Goal: Information Seeking & Learning: Learn about a topic

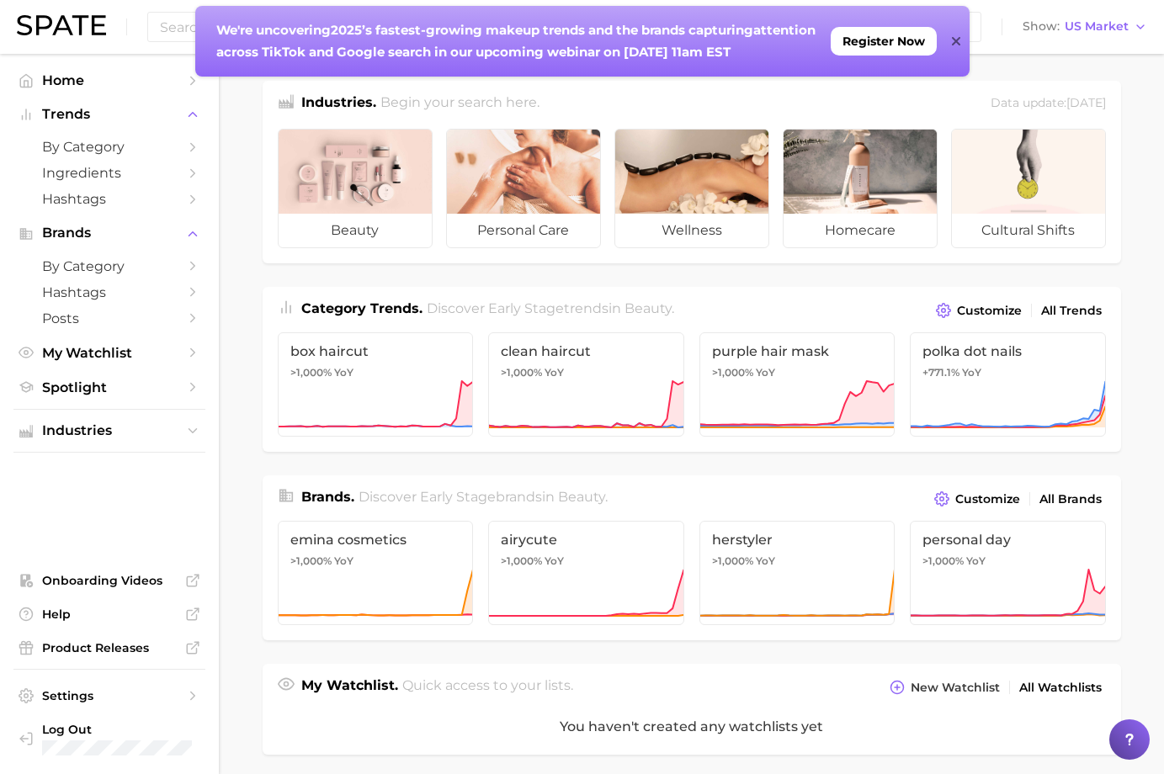
click at [961, 37] on div "We're uncovering 2025’s fastest-growing makeup trends and the brands capturing …" at bounding box center [582, 41] width 774 height 71
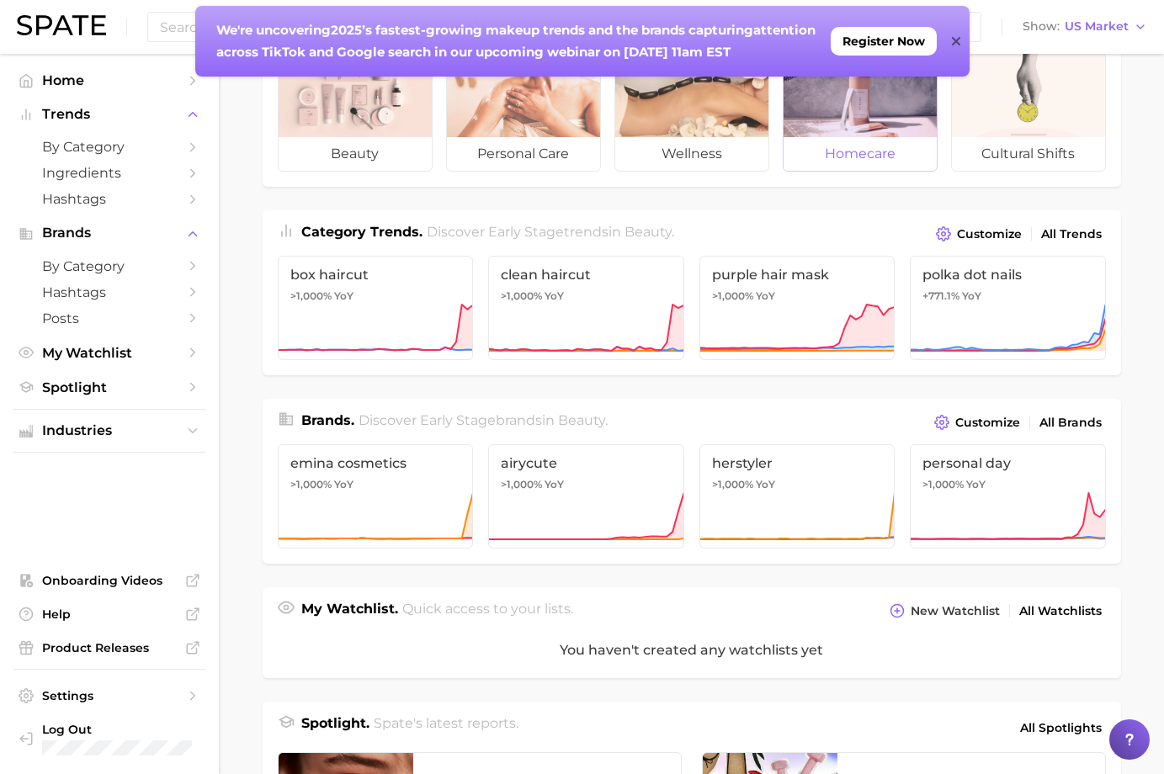
scroll to position [84, 0]
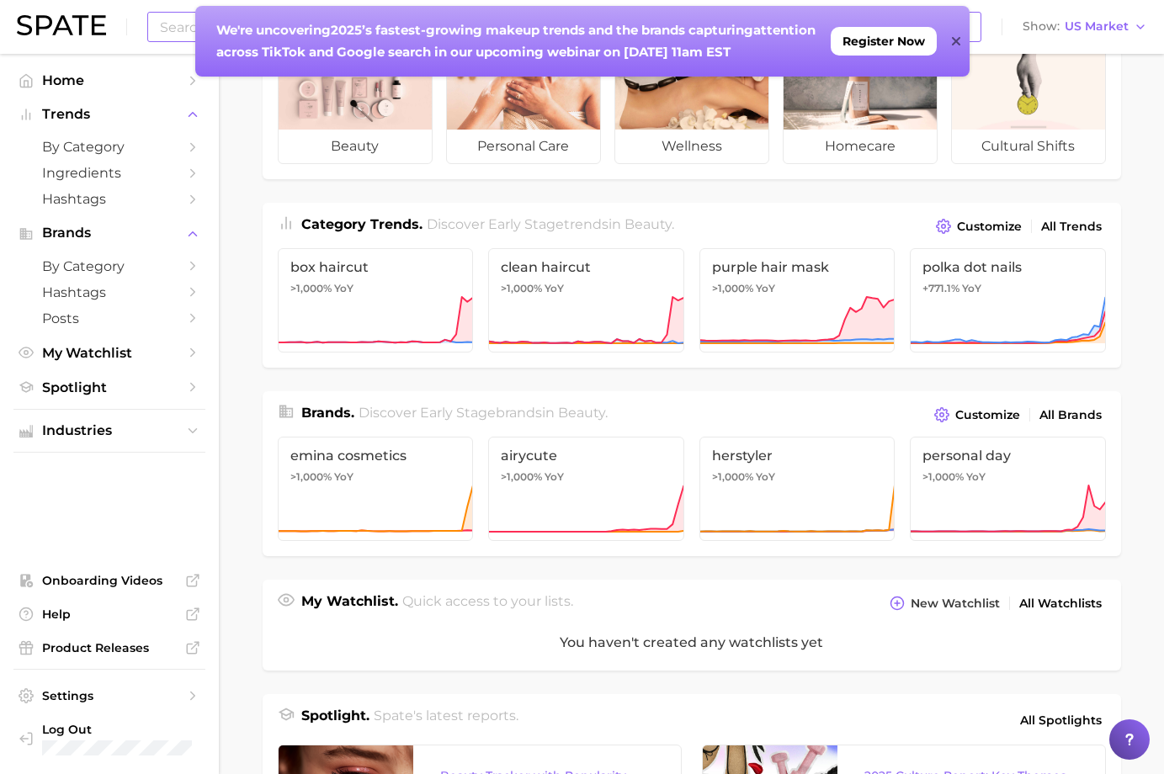
click at [958, 37] on icon at bounding box center [956, 41] width 8 height 13
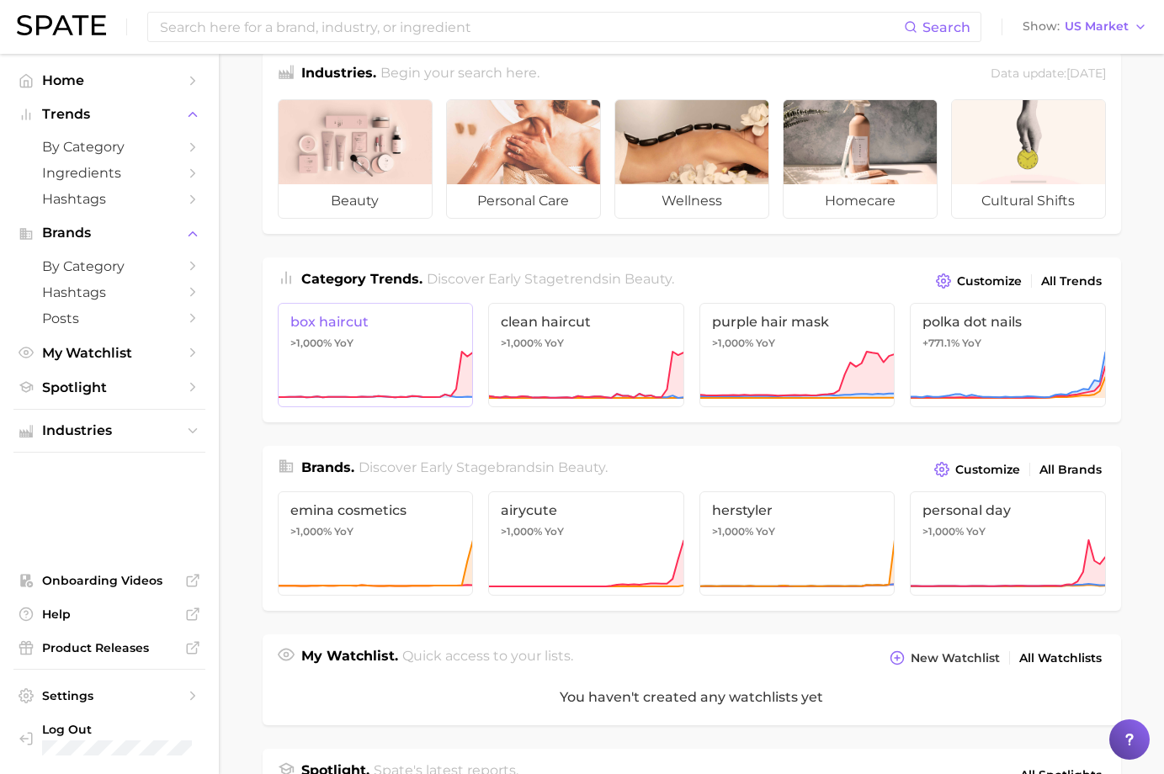
scroll to position [0, 0]
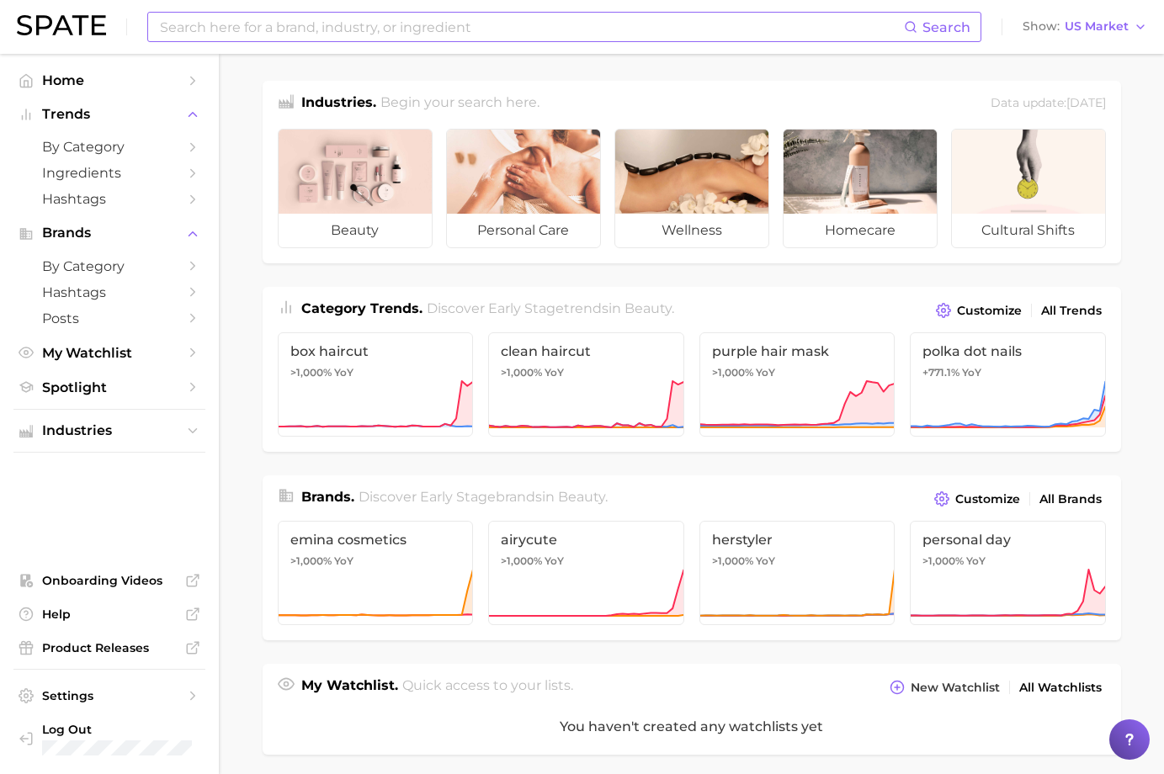
click at [253, 28] on input at bounding box center [531, 27] width 746 height 29
type input "koren skincare"
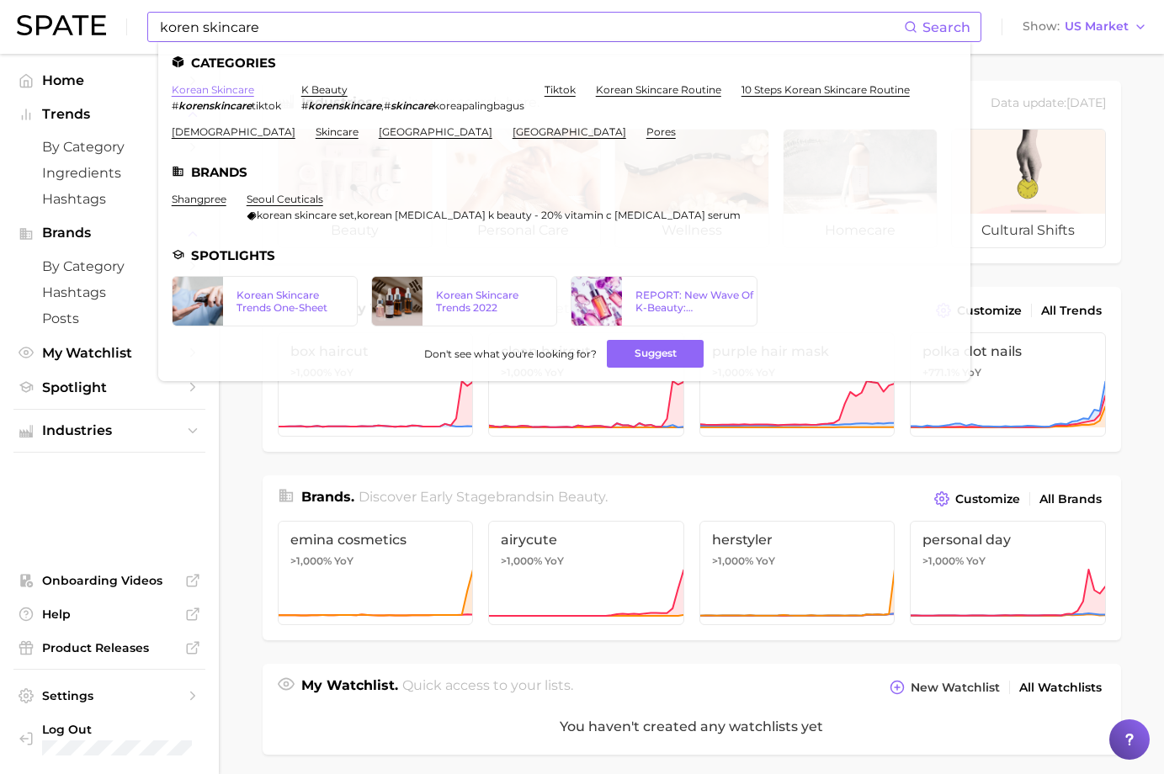
click at [213, 90] on link "korean skincare" at bounding box center [213, 89] width 82 height 13
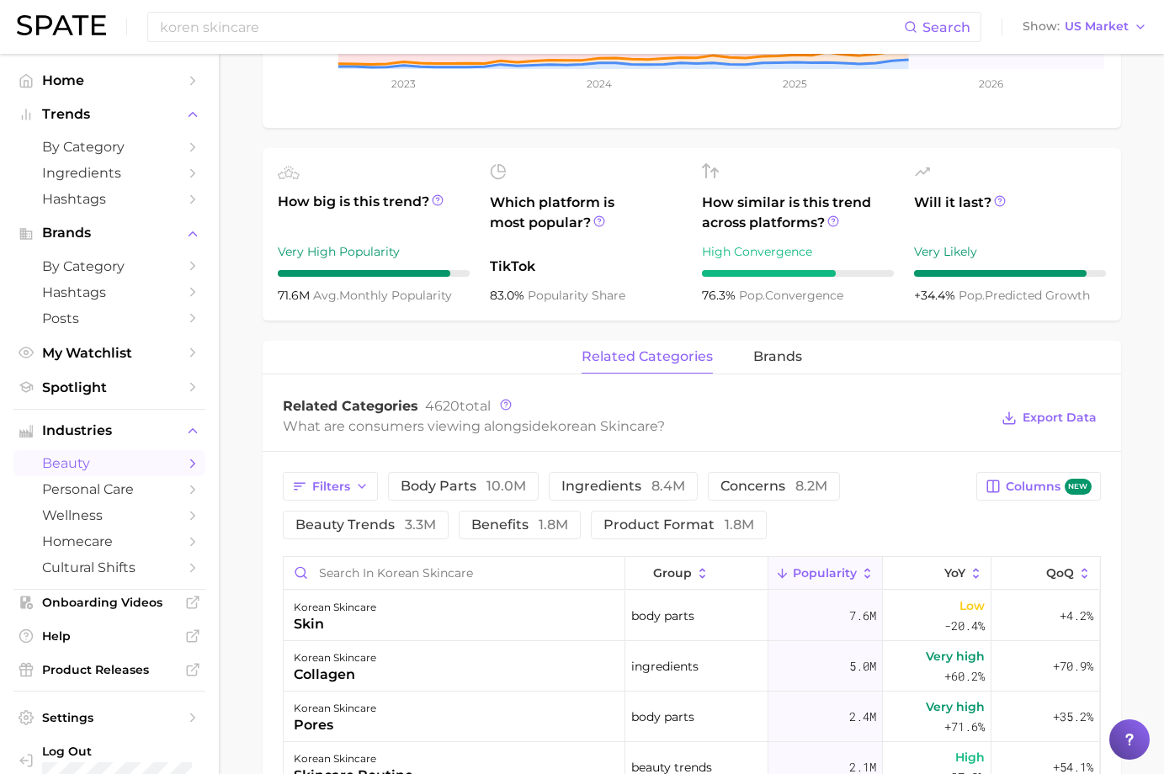
scroll to position [500, 0]
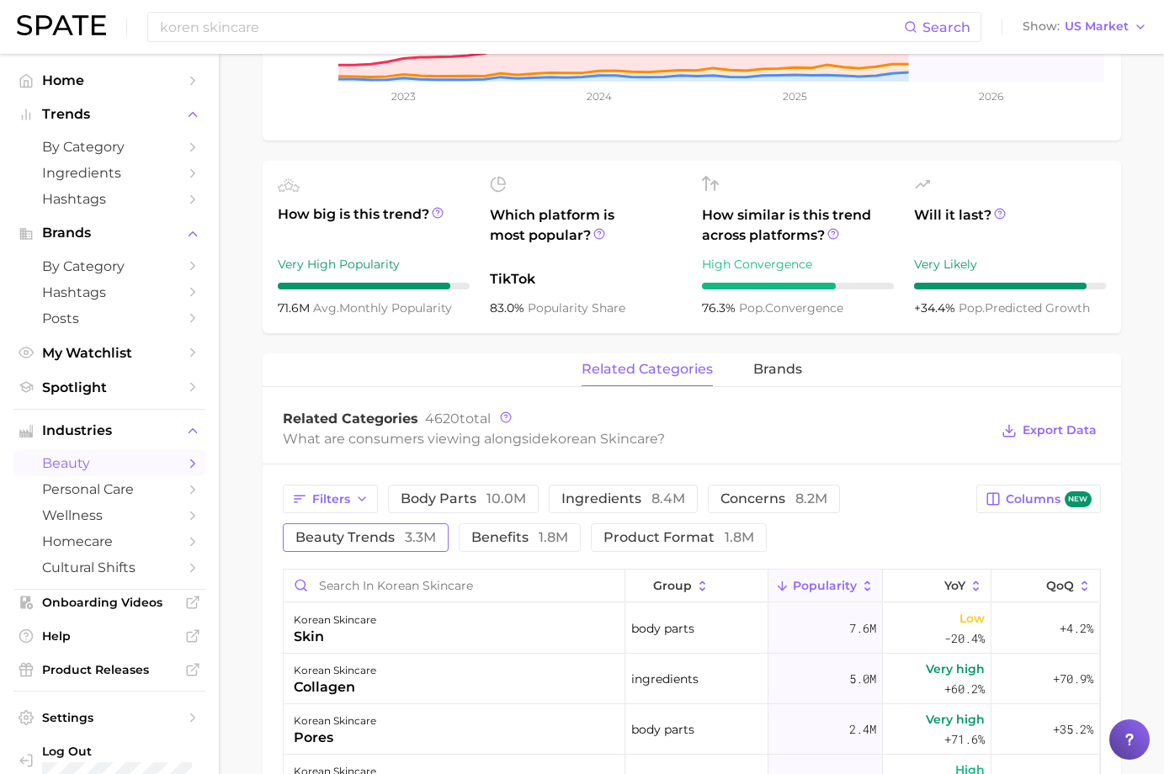
click at [355, 532] on span "beauty trends 3.3m" at bounding box center [365, 537] width 141 height 13
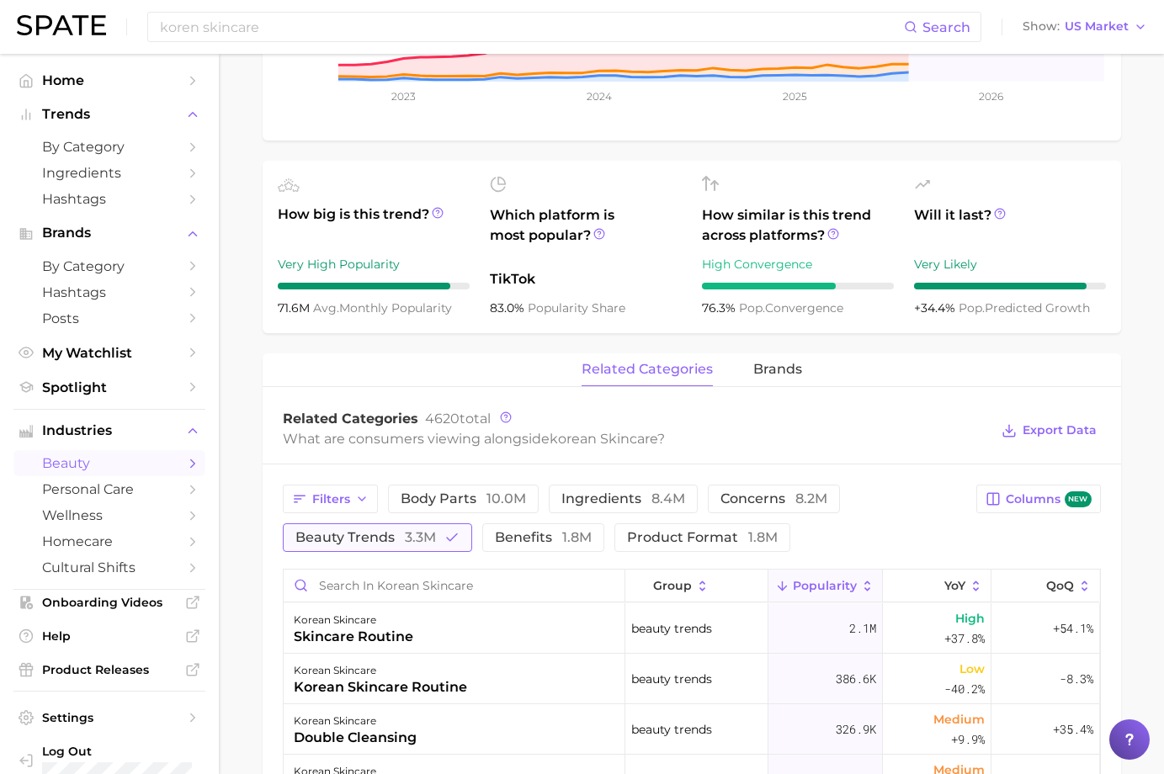
click at [354, 545] on button "beauty trends 3.3m" at bounding box center [377, 538] width 189 height 29
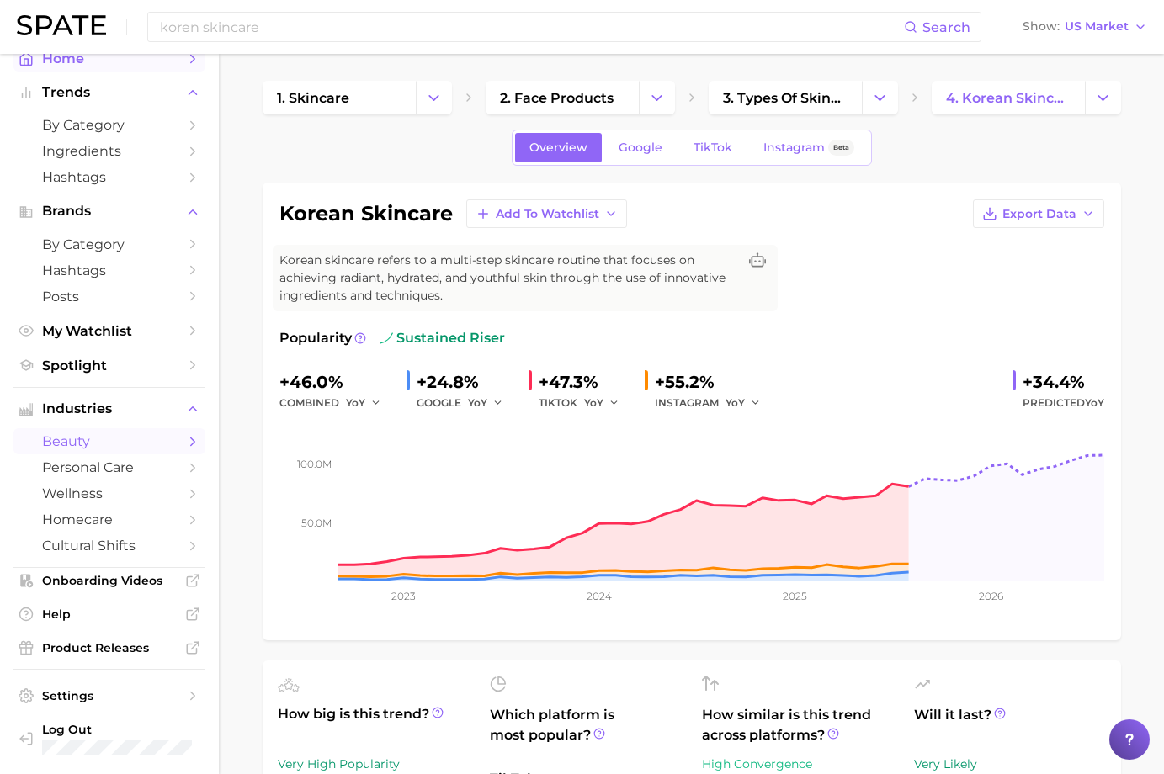
scroll to position [0, 0]
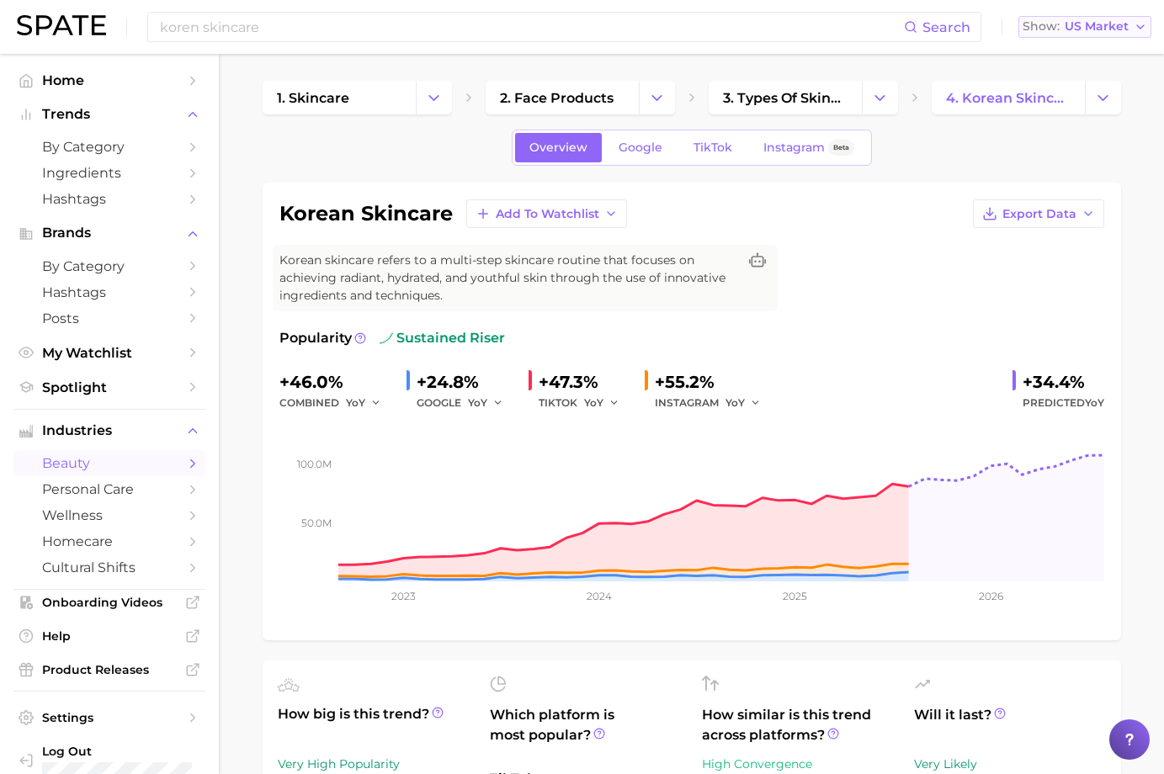
click at [1109, 28] on span "US Market" at bounding box center [1097, 26] width 64 height 9
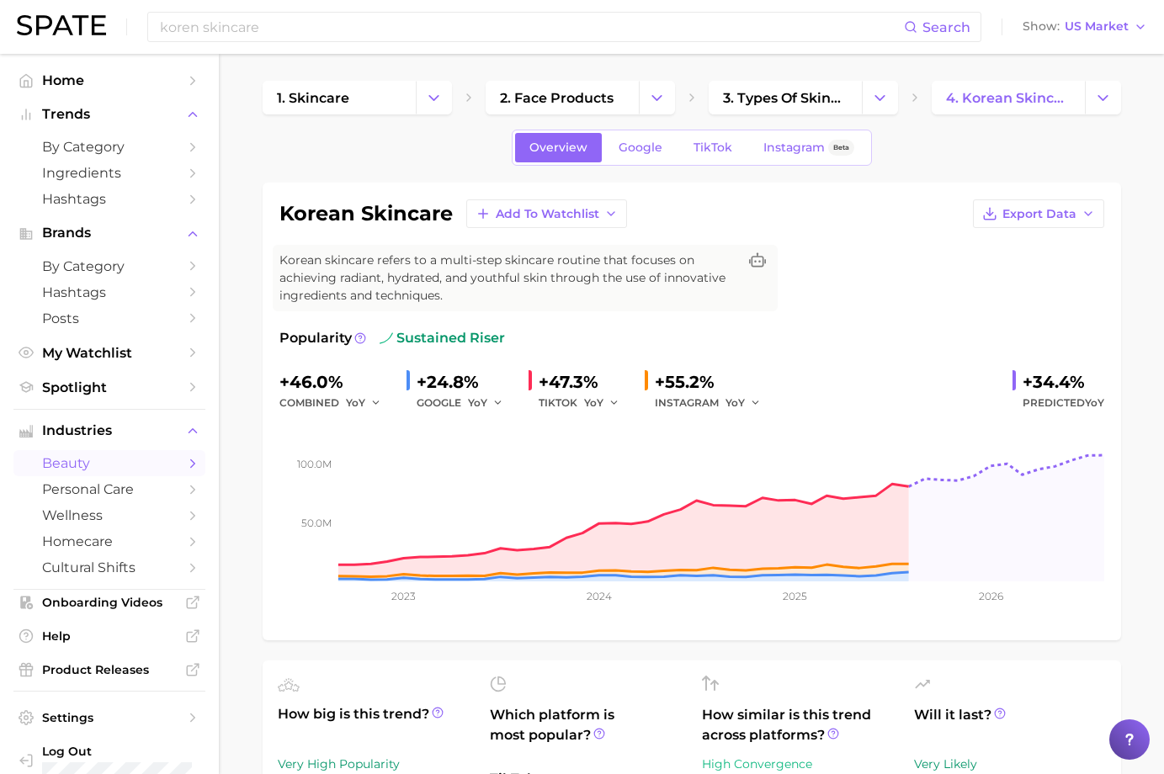
click at [79, 24] on img at bounding box center [61, 25] width 89 height 20
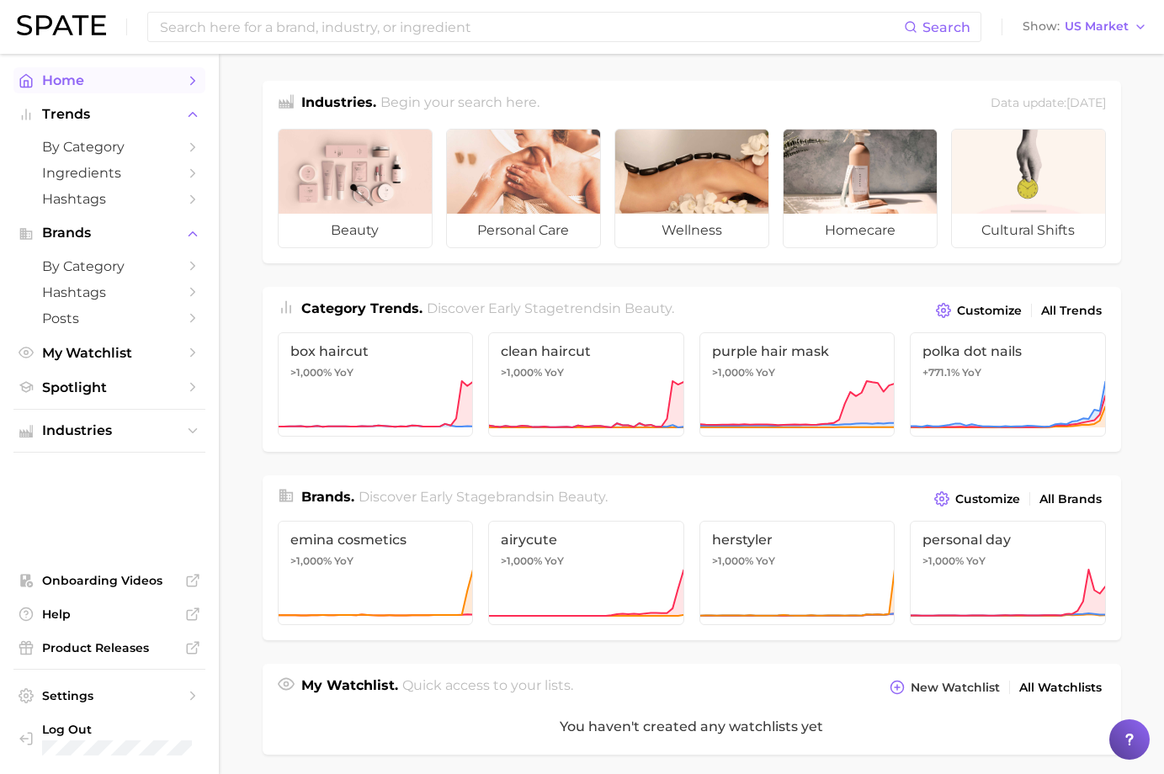
click at [50, 82] on span "Home" at bounding box center [109, 80] width 135 height 16
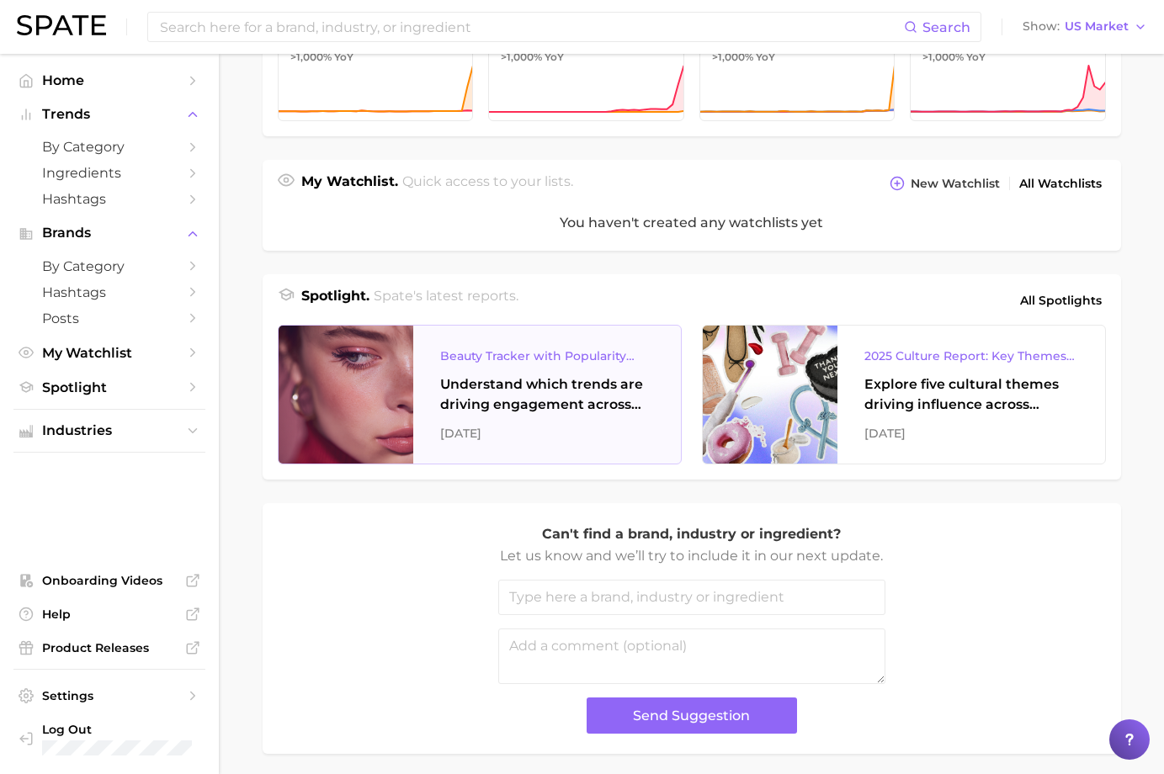
scroll to position [505, 0]
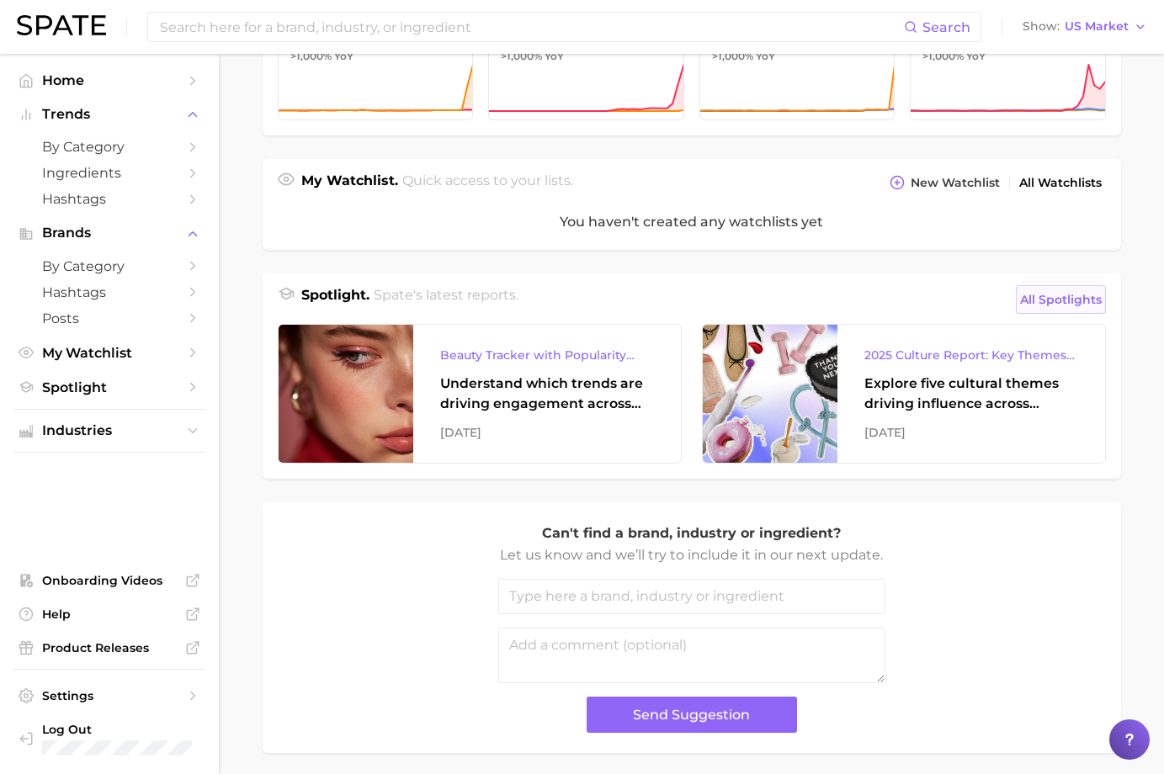
click at [1093, 301] on span "All Spotlights" at bounding box center [1061, 300] width 82 height 20
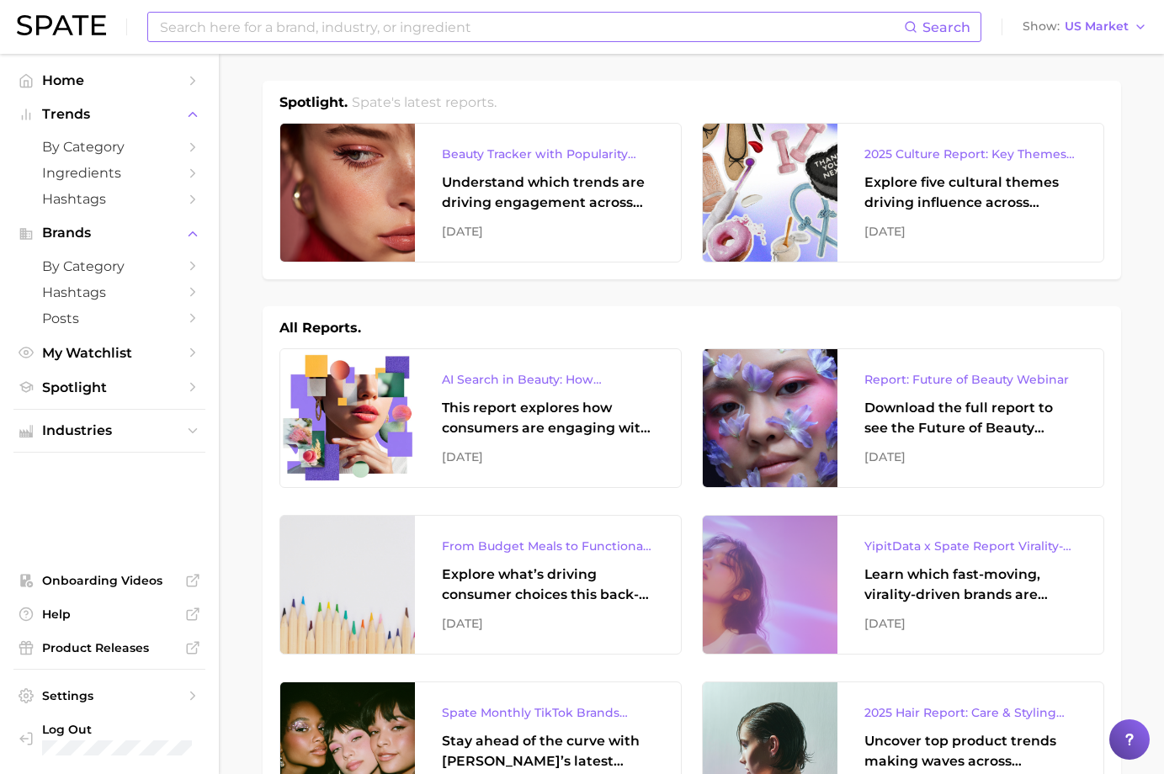
click at [344, 40] on input at bounding box center [531, 27] width 746 height 29
type input "loyalty"
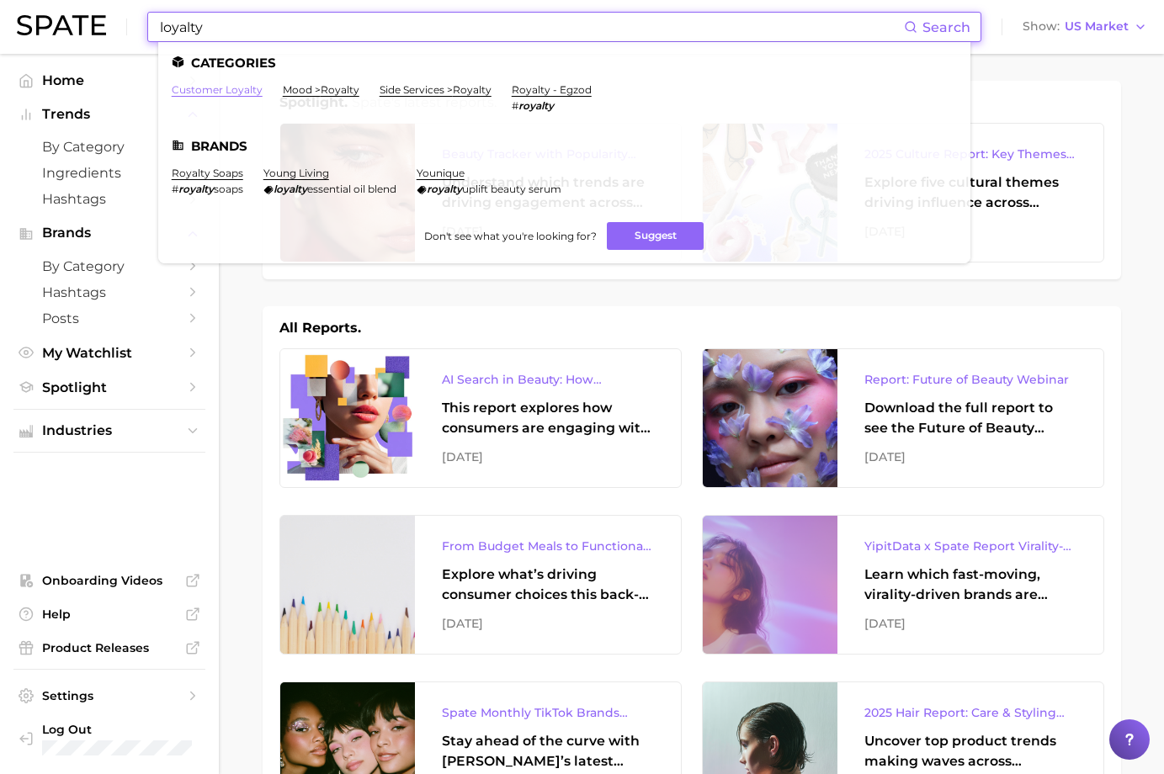
click at [215, 93] on link "customer loyalty" at bounding box center [217, 89] width 91 height 13
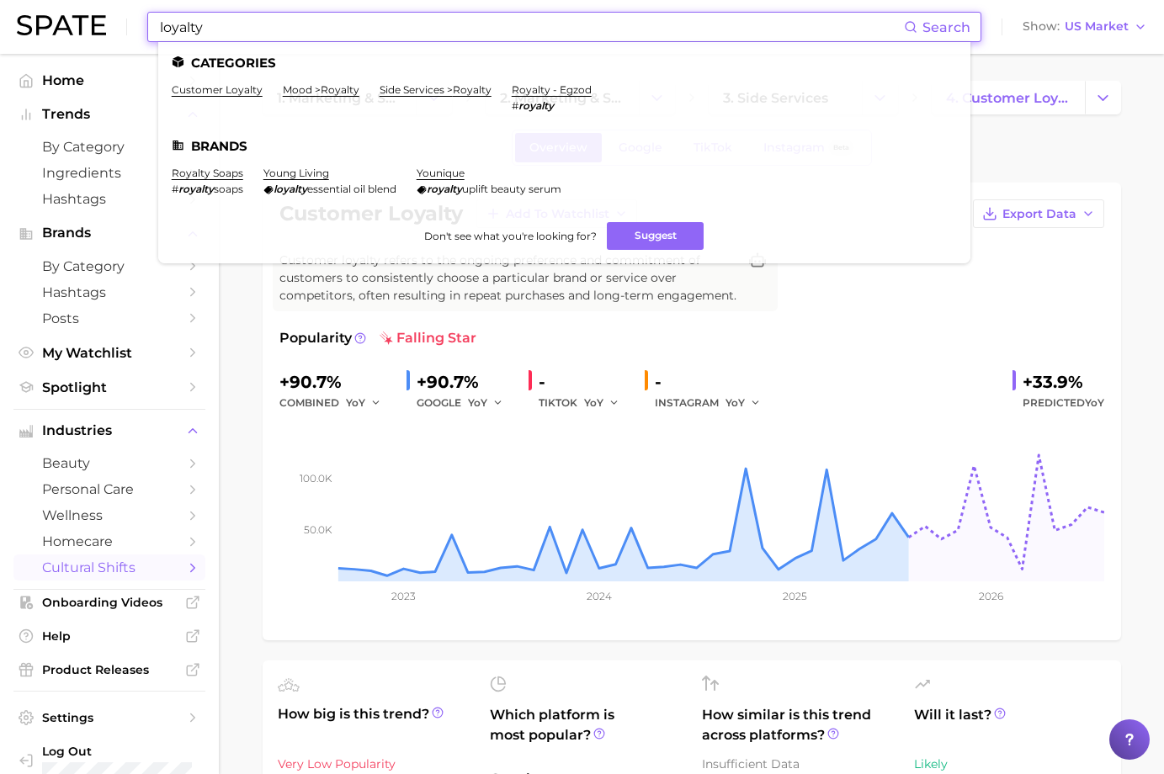
click at [382, 28] on input "loyalty" at bounding box center [531, 27] width 746 height 29
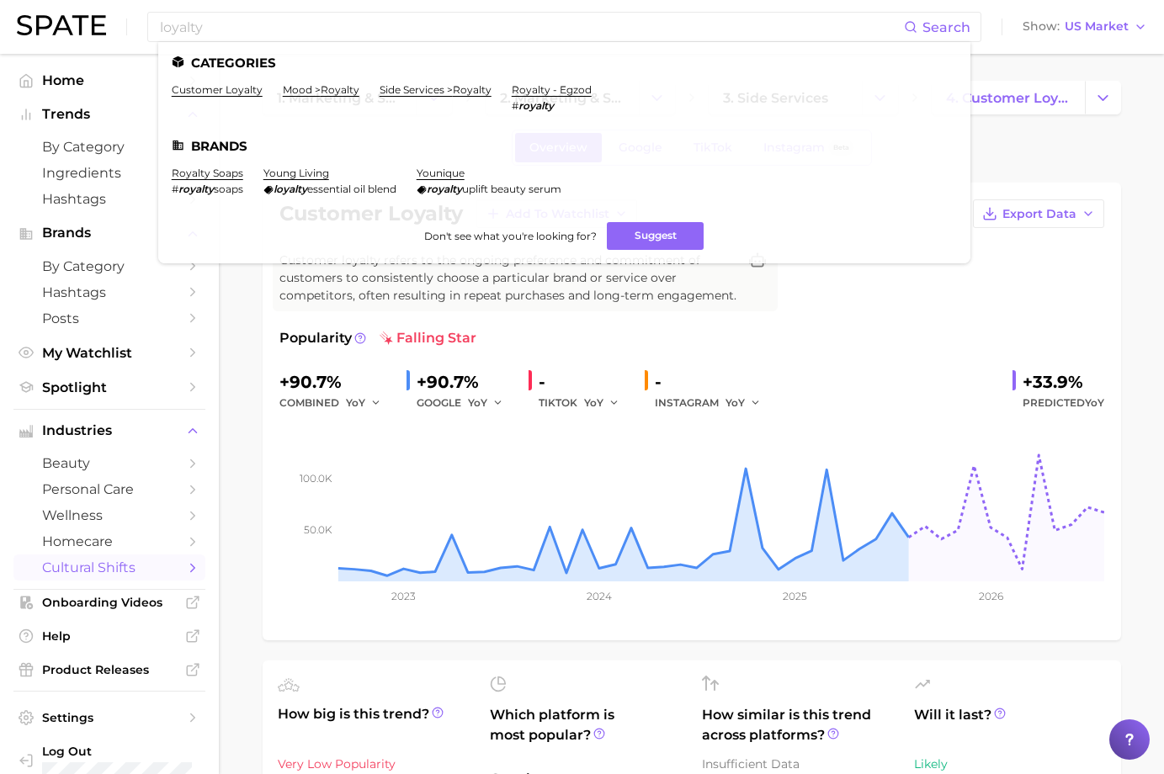
click at [46, 34] on img at bounding box center [61, 25] width 89 height 20
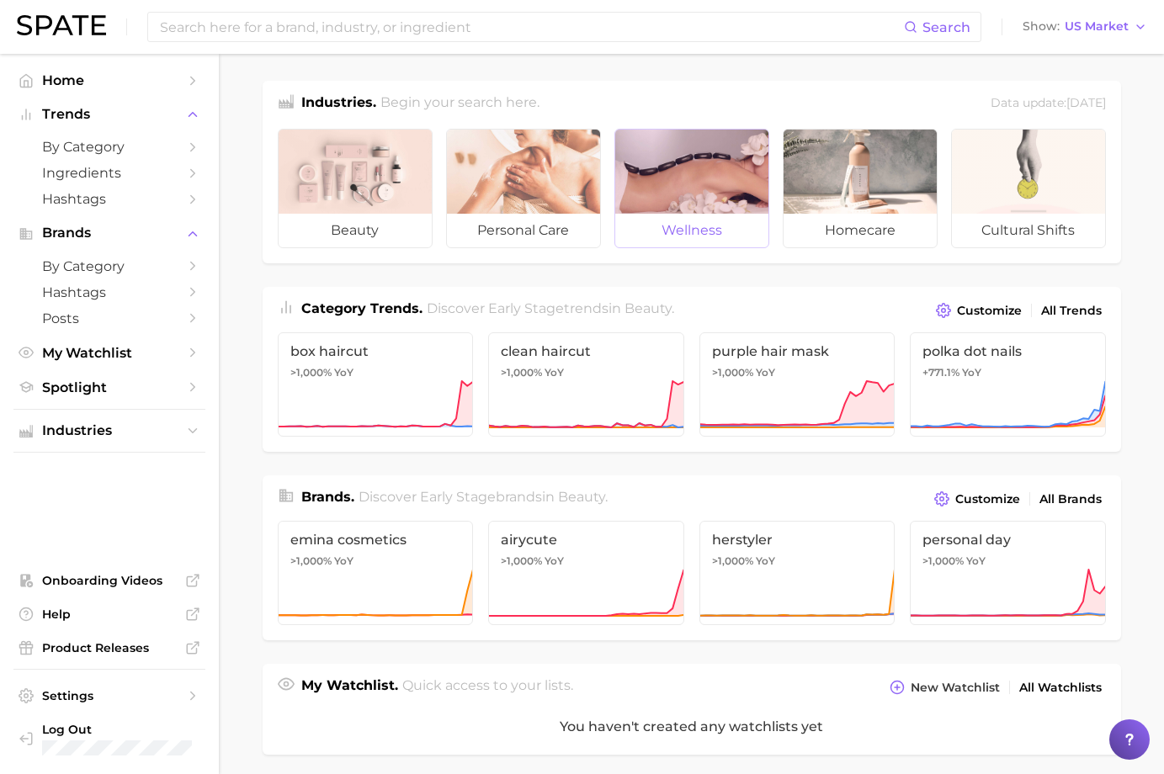
click at [696, 169] on div at bounding box center [691, 172] width 153 height 84
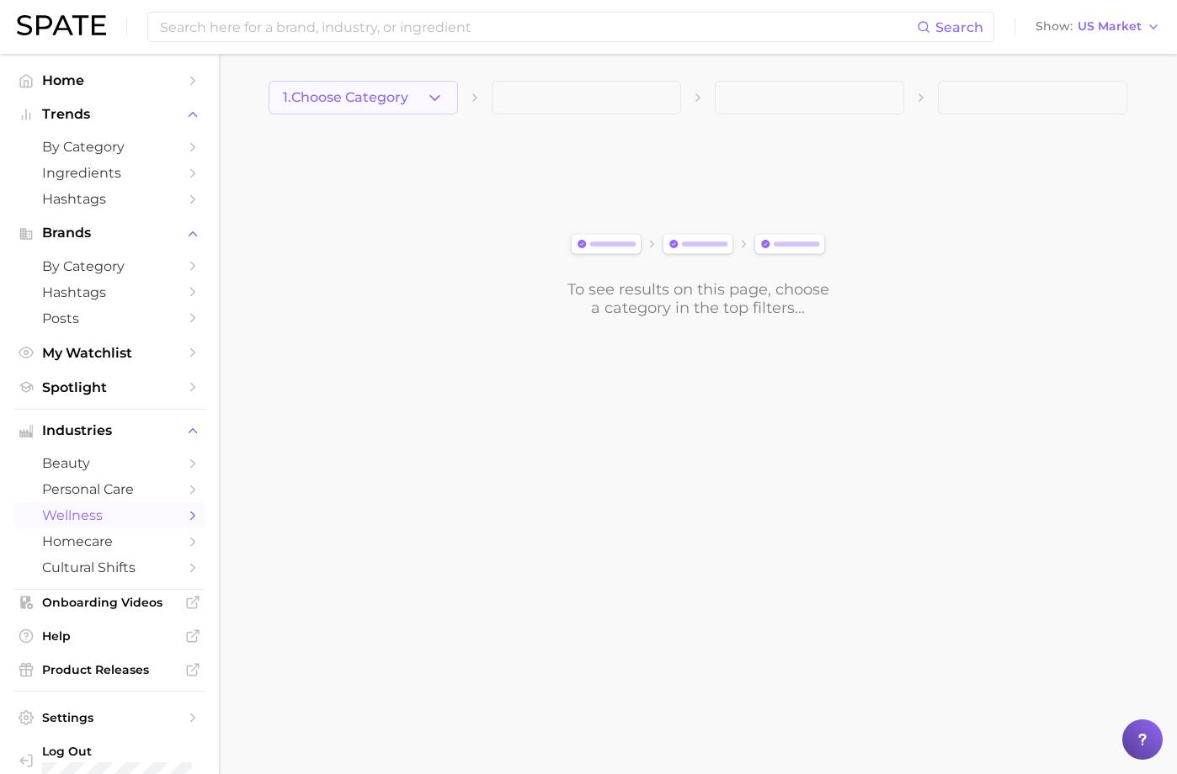
click at [396, 104] on span "1. Choose Category" at bounding box center [345, 97] width 125 height 15
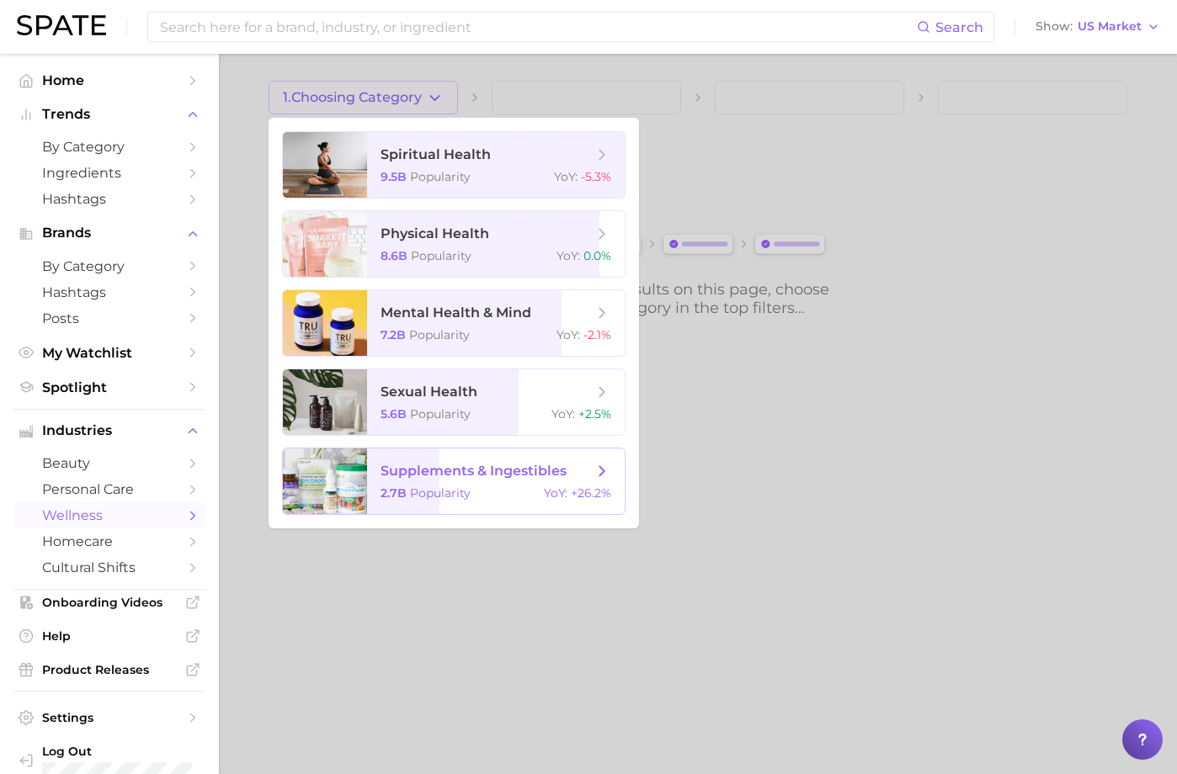
click at [536, 490] on div "2.7b Popularity YoY : +26.2%" at bounding box center [495, 493] width 231 height 15
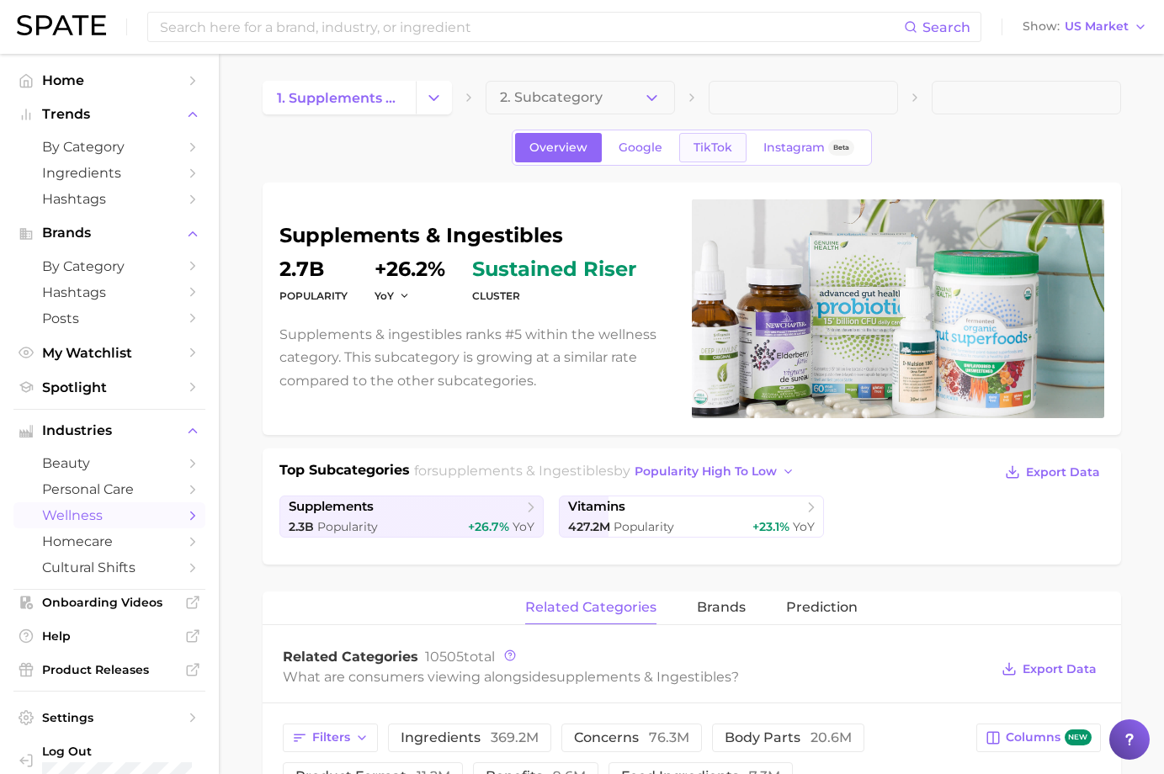
click at [726, 145] on span "TikTok" at bounding box center [713, 148] width 39 height 14
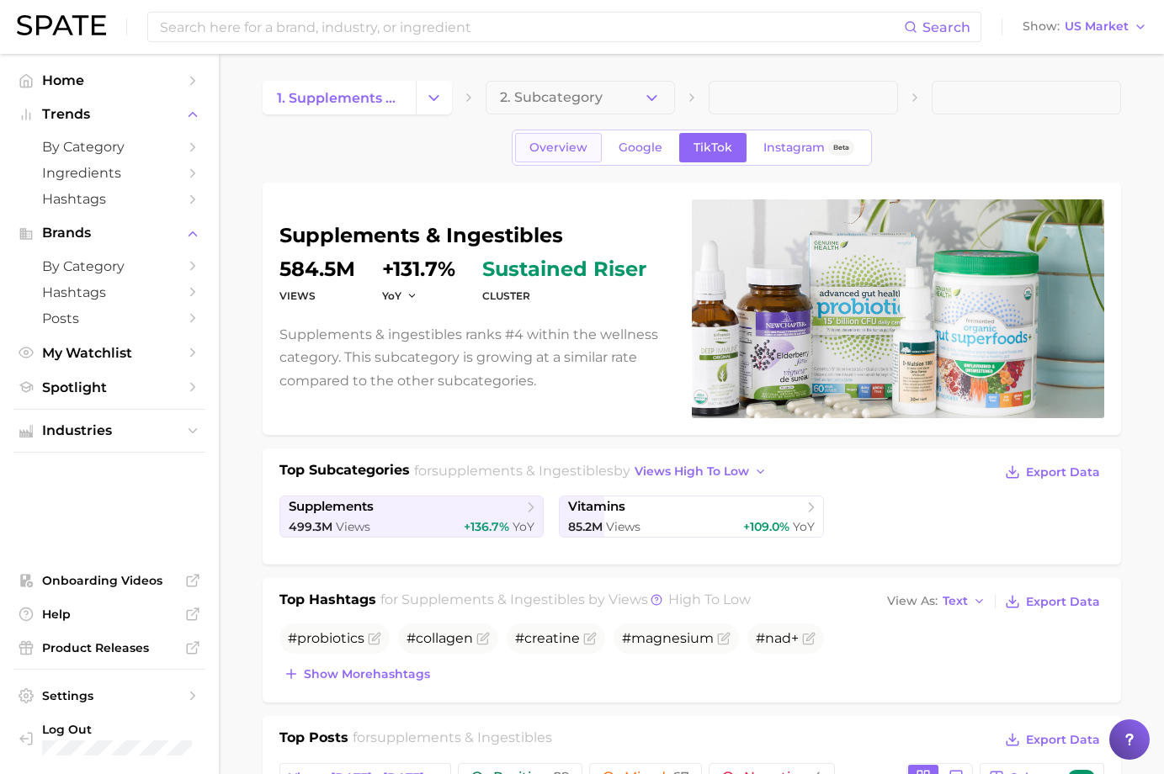
click at [545, 138] on link "Overview" at bounding box center [558, 147] width 87 height 29
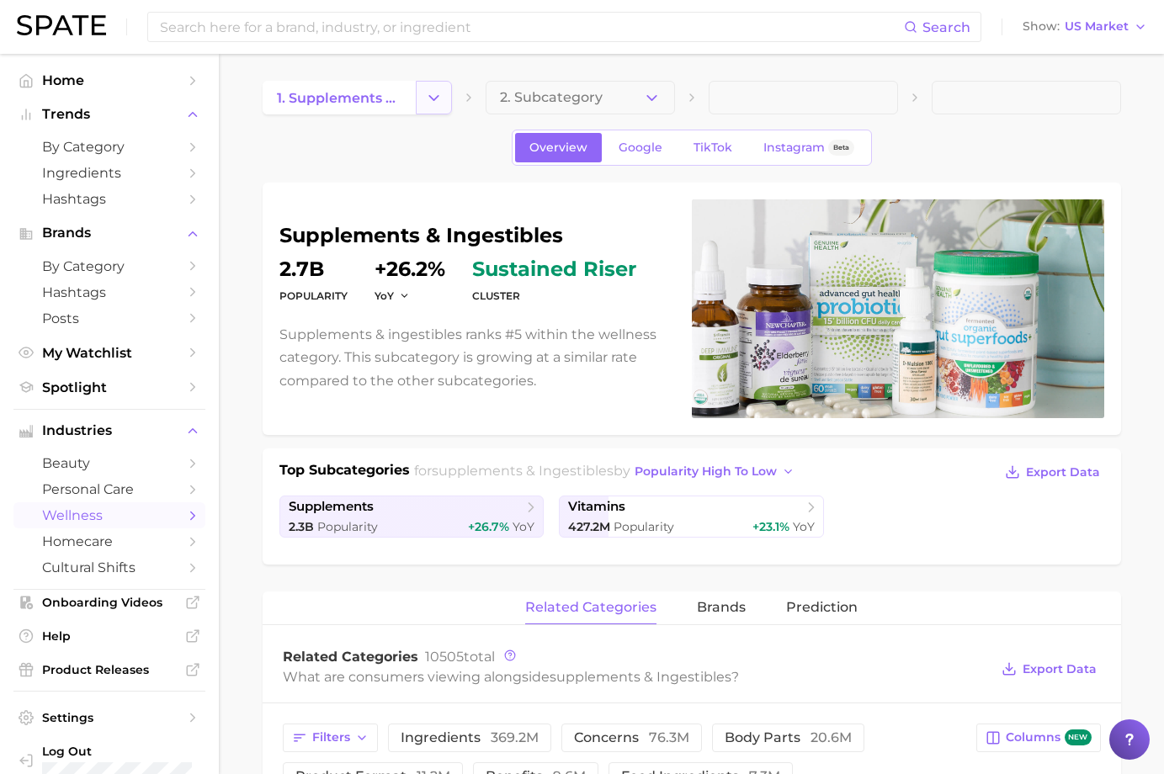
click at [442, 109] on button "Change Category" at bounding box center [434, 98] width 36 height 34
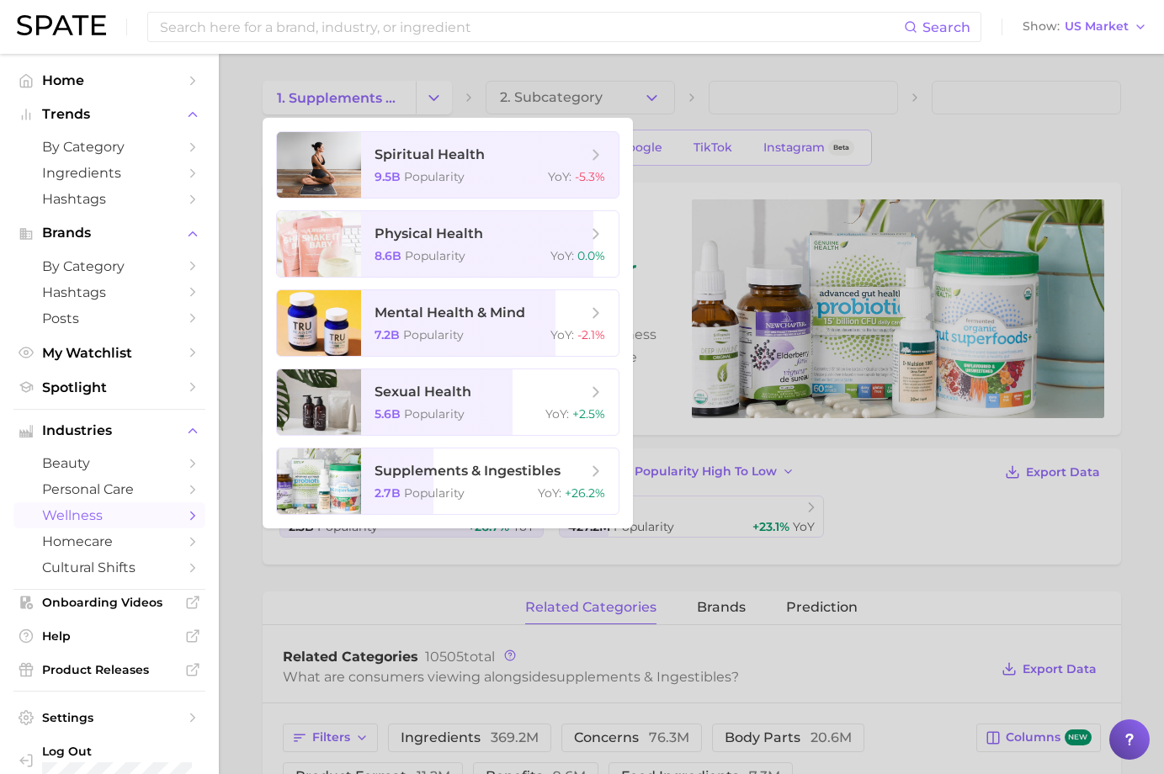
click at [439, 105] on div at bounding box center [582, 387] width 1164 height 774
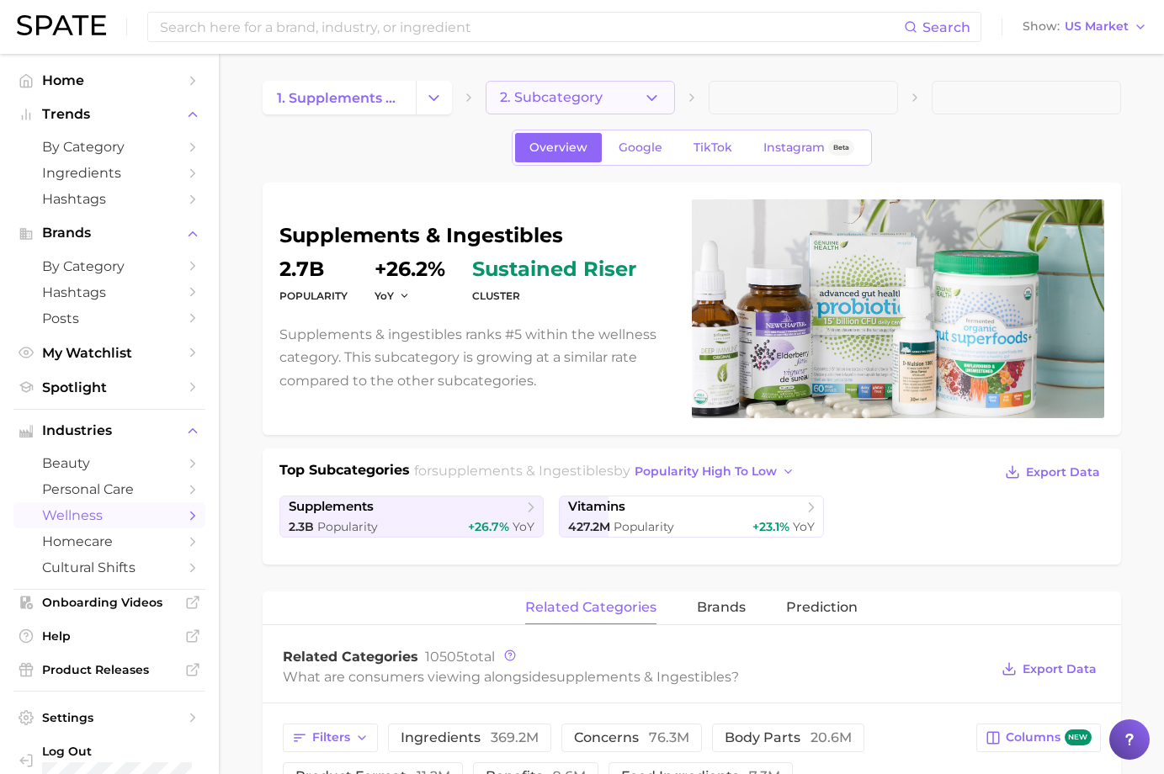
click at [611, 101] on button "2. Subcategory" at bounding box center [580, 98] width 189 height 34
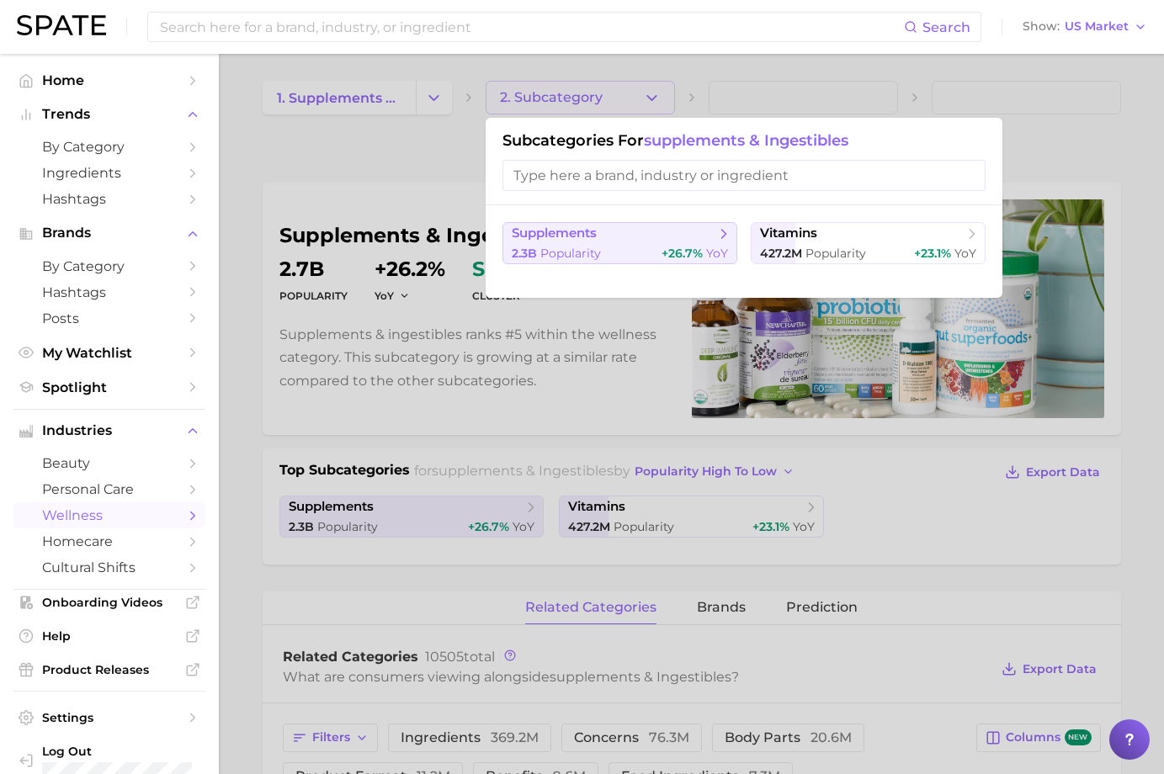
click at [618, 239] on span "supplements" at bounding box center [614, 234] width 205 height 17
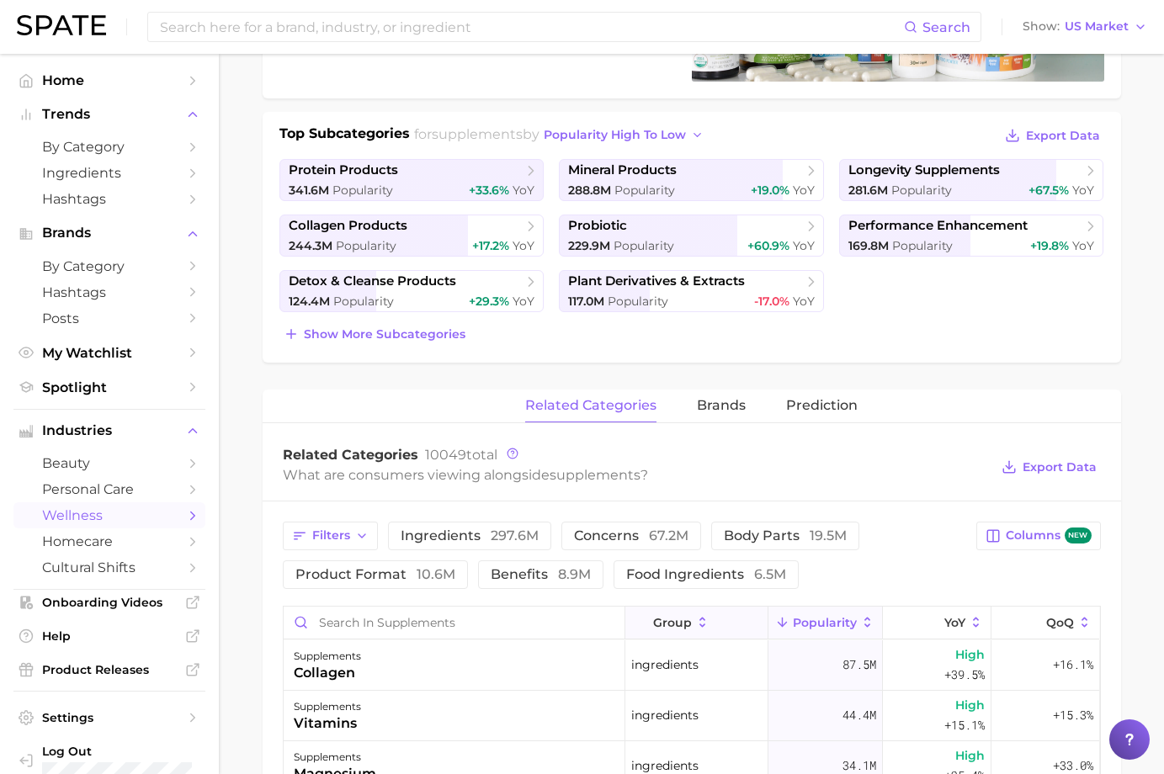
scroll to position [253, 0]
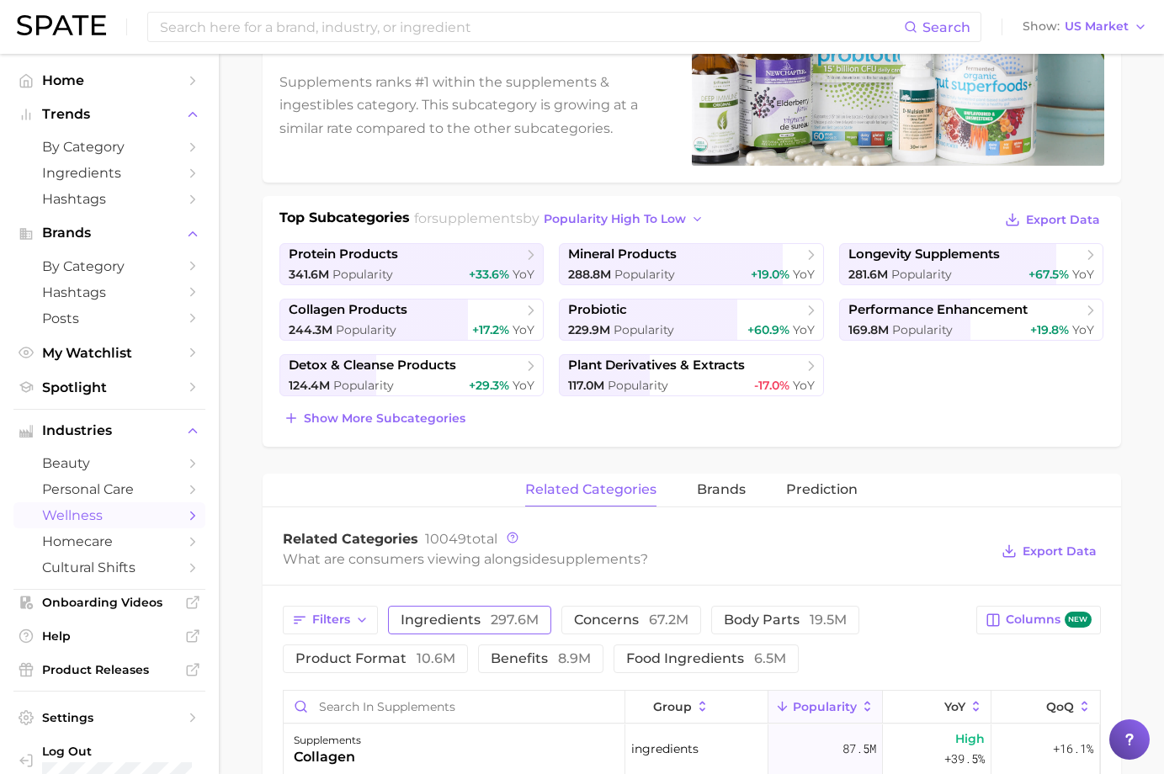
click at [441, 625] on span "ingredients 297.6m" at bounding box center [470, 620] width 138 height 13
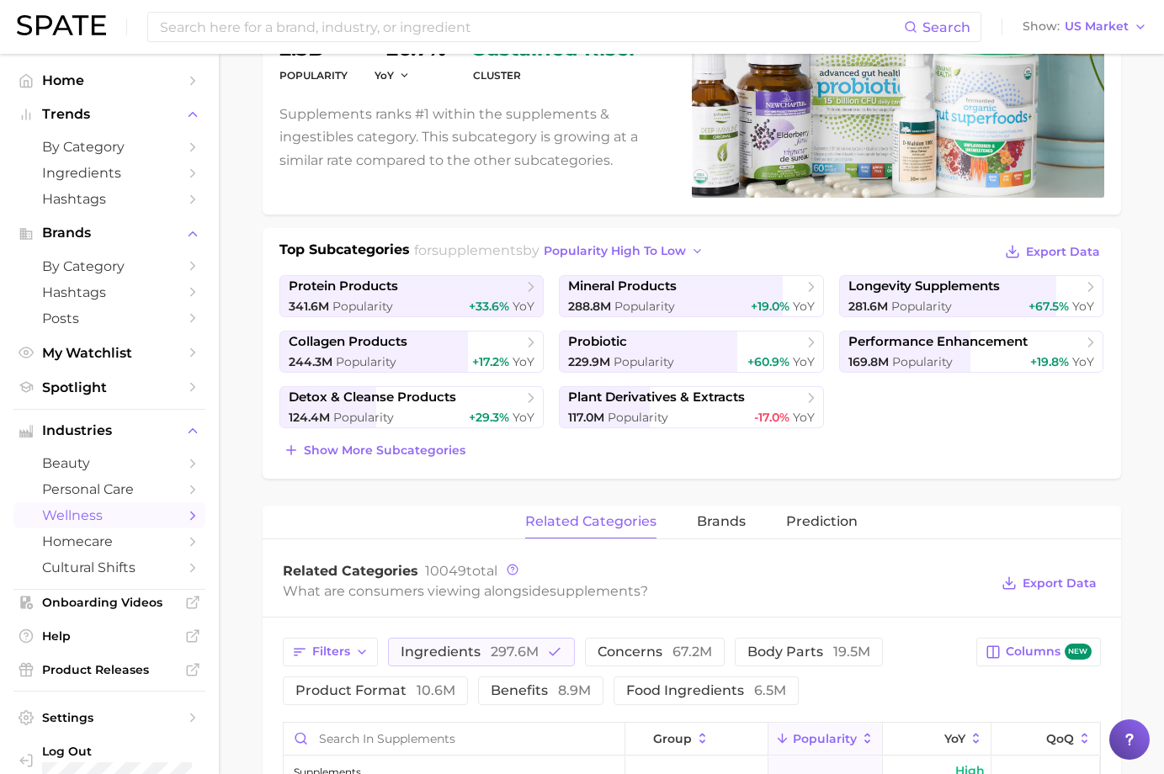
scroll to position [0, 0]
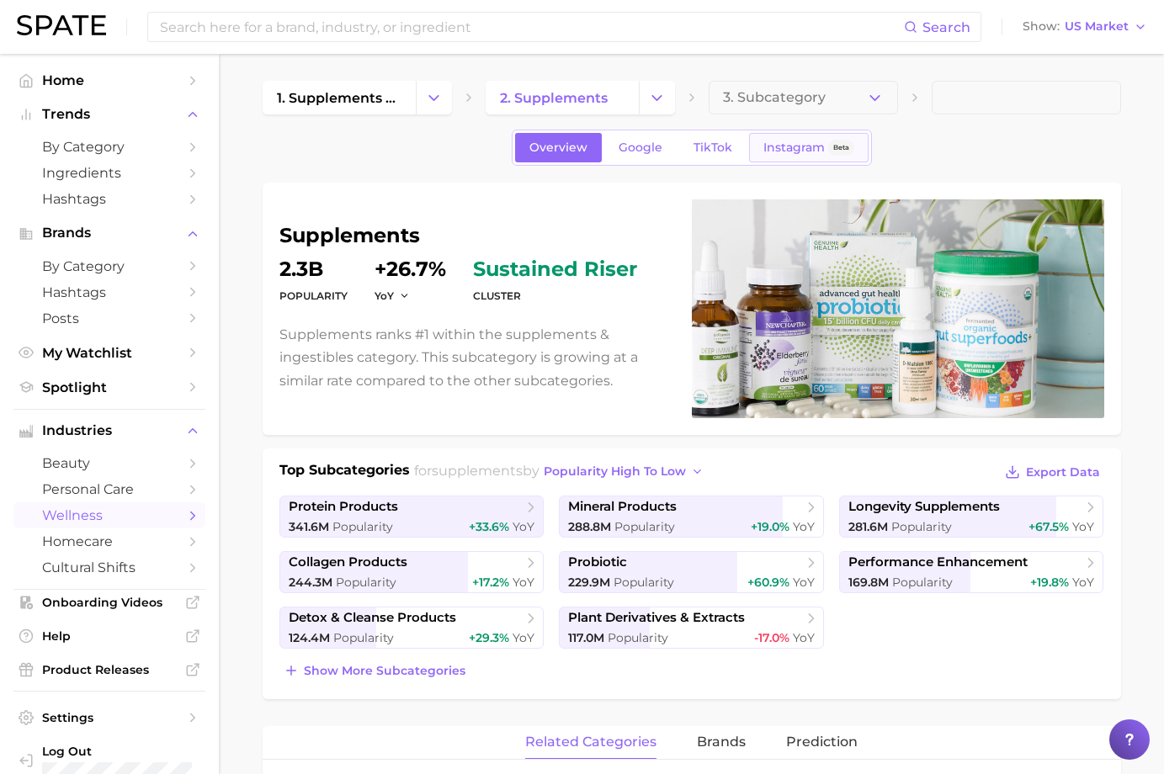
click at [808, 151] on span "Instagram" at bounding box center [793, 148] width 61 height 14
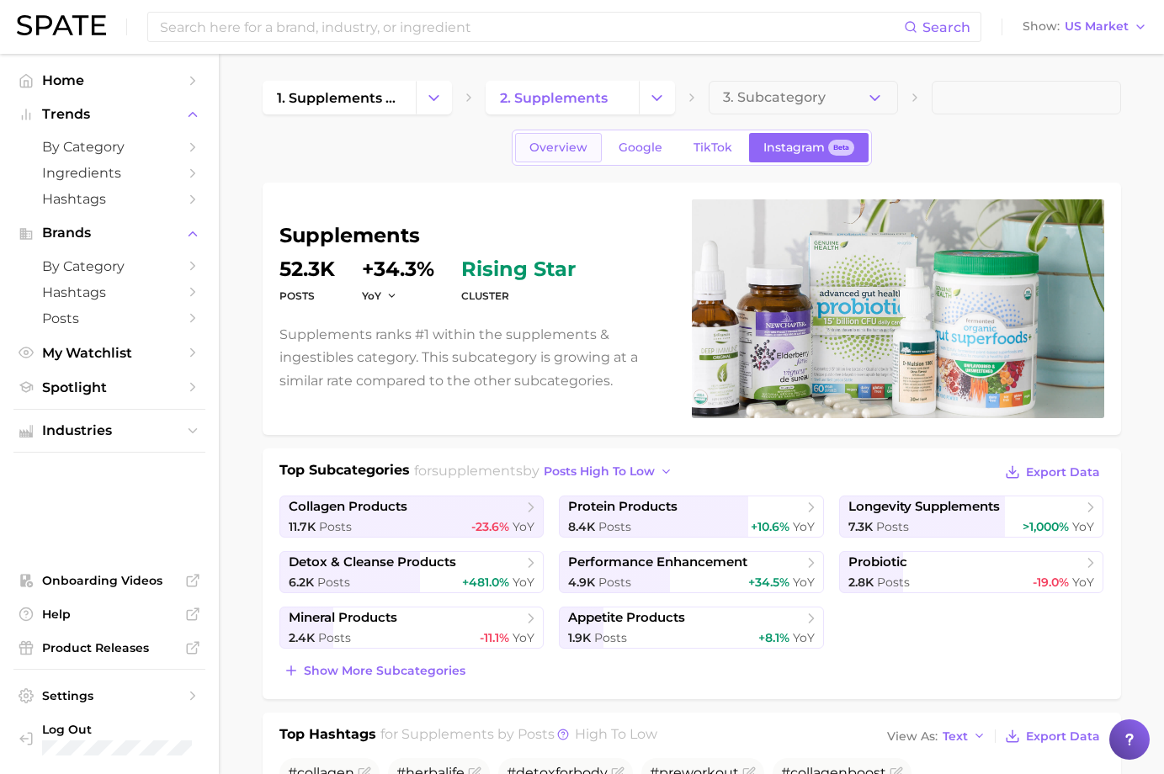
click at [565, 142] on span "Overview" at bounding box center [558, 148] width 58 height 14
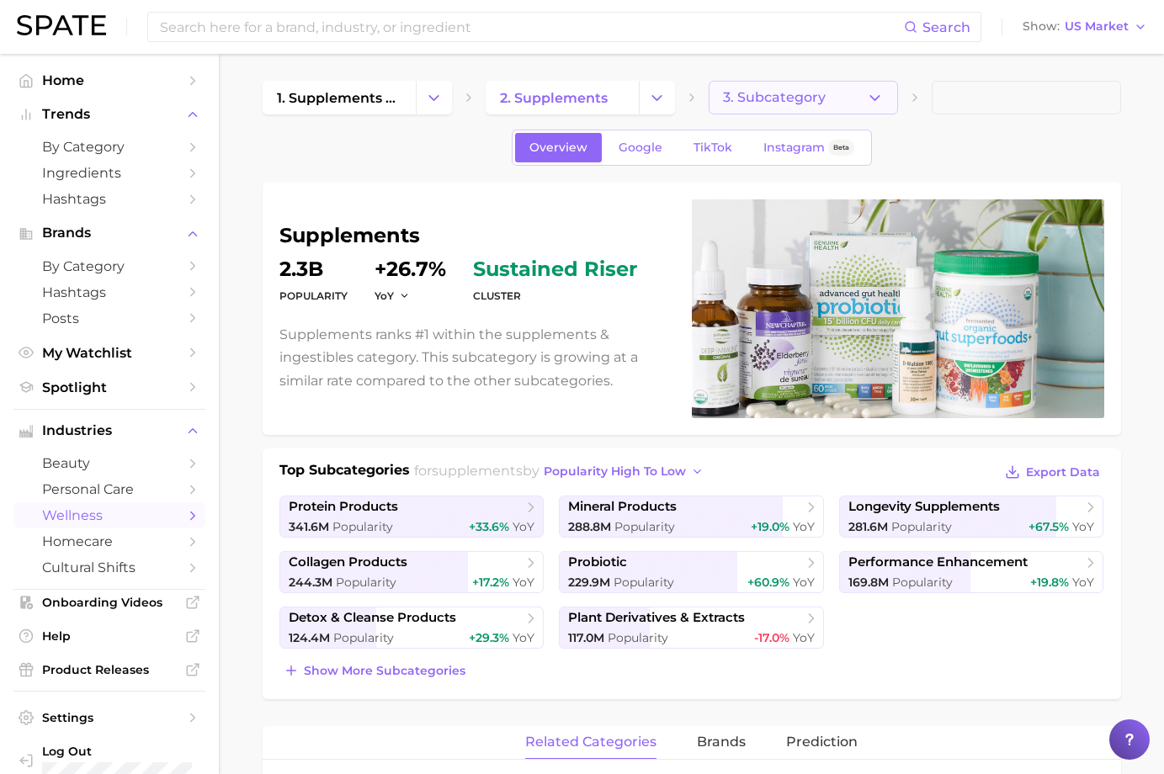
click at [869, 99] on icon "button" at bounding box center [875, 98] width 18 height 18
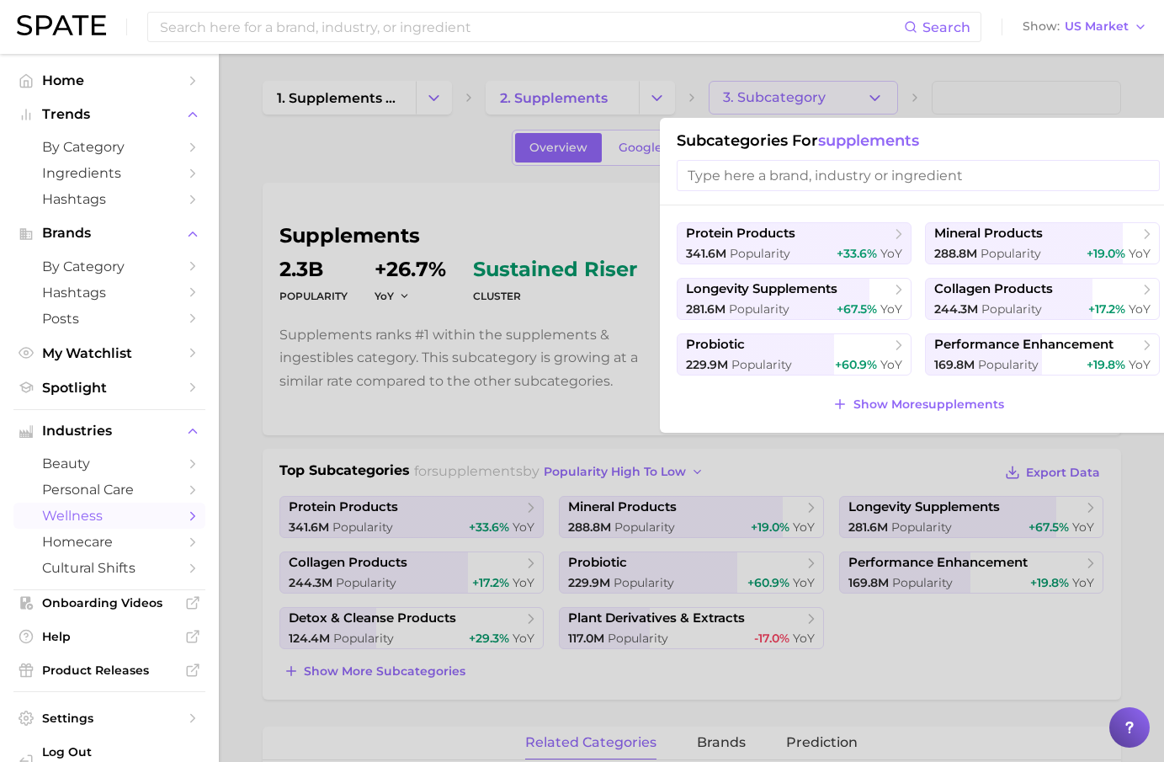
click at [891, 101] on div at bounding box center [582, 381] width 1164 height 762
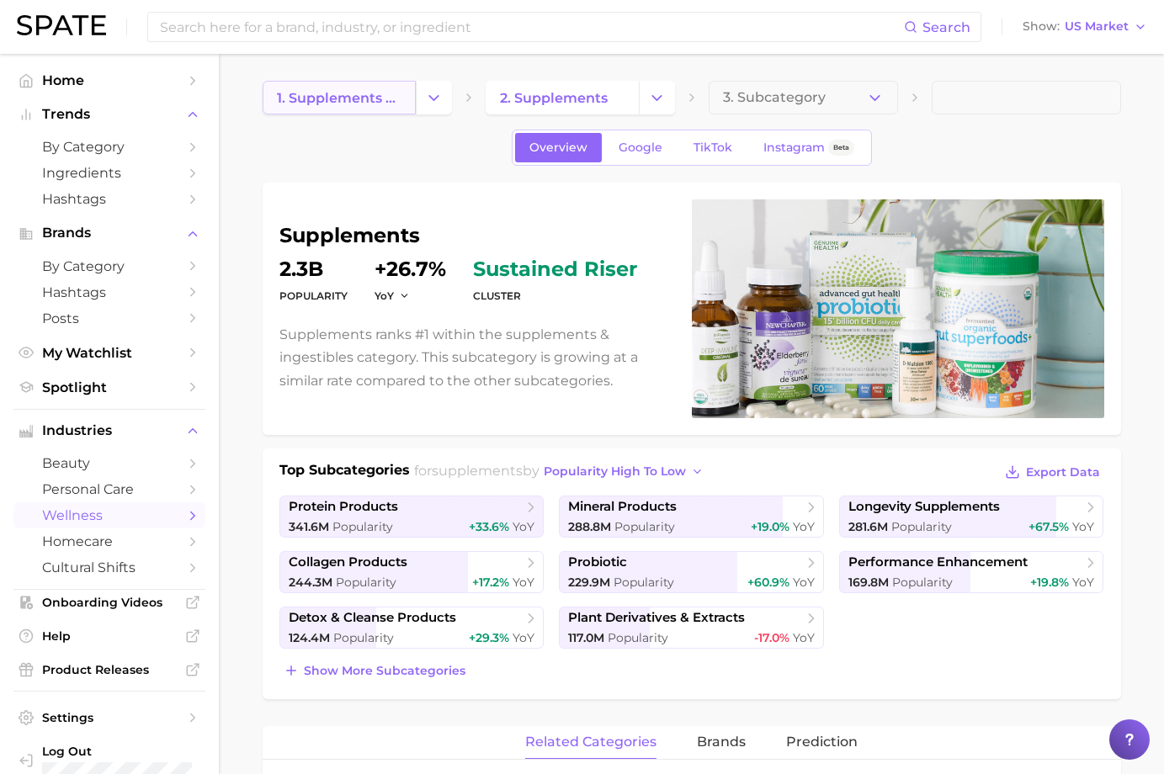
click at [407, 98] on link "1. supplements & ingestibles" at bounding box center [339, 98] width 153 height 34
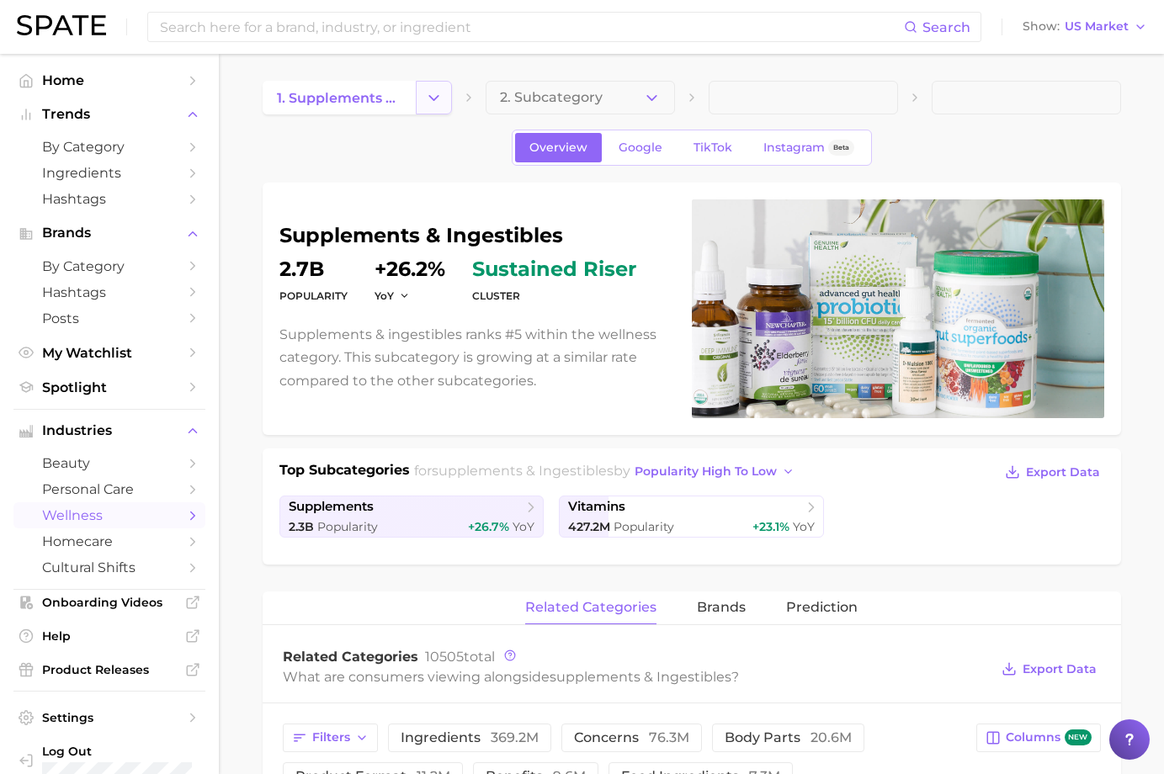
click at [428, 99] on icon "Change Category" at bounding box center [434, 98] width 18 height 18
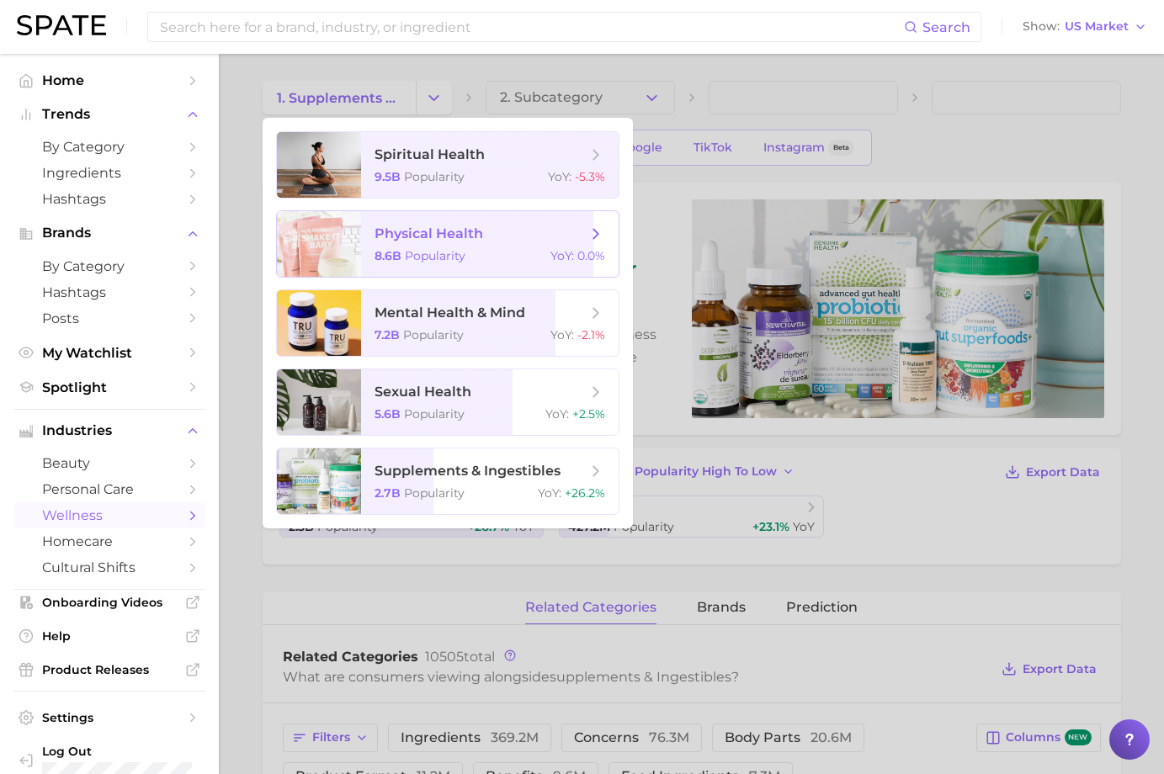
click at [464, 257] on div "8.6b Popularity YoY : 0.0%" at bounding box center [490, 255] width 231 height 15
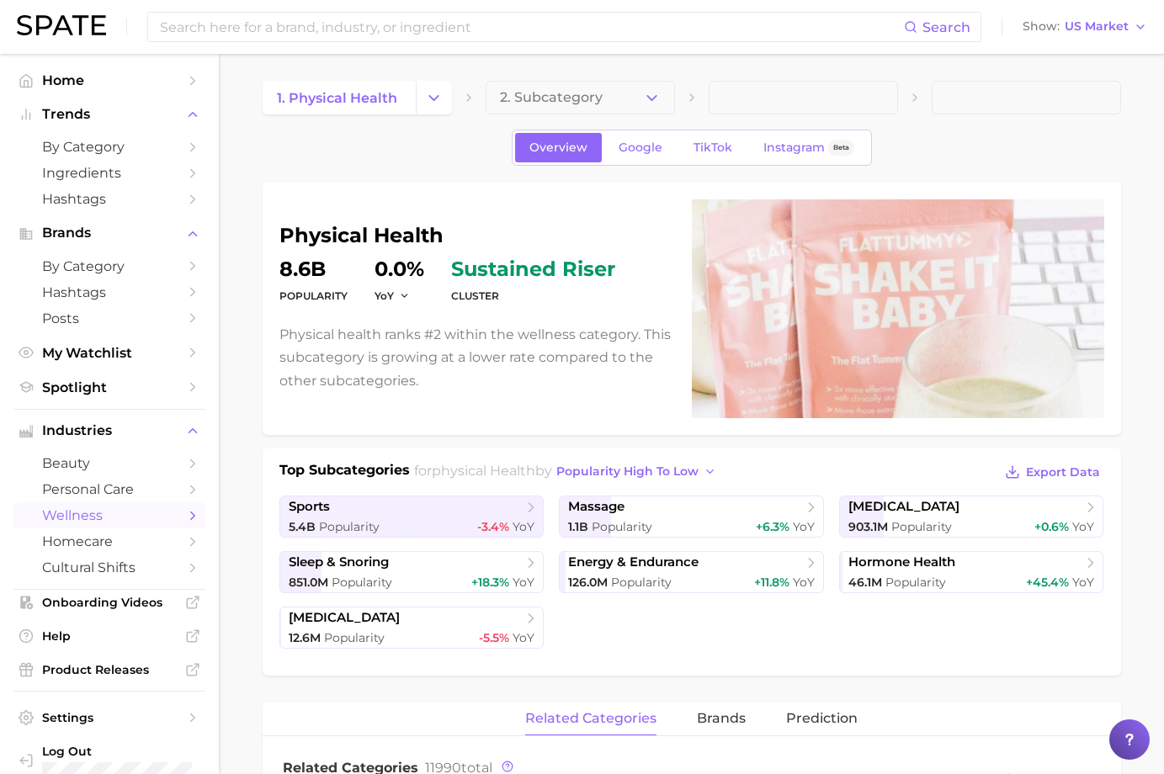
click at [359, 157] on div "Overview Google TikTok Instagram Beta" at bounding box center [692, 148] width 859 height 36
click at [55, 75] on span "Home" at bounding box center [109, 80] width 135 height 16
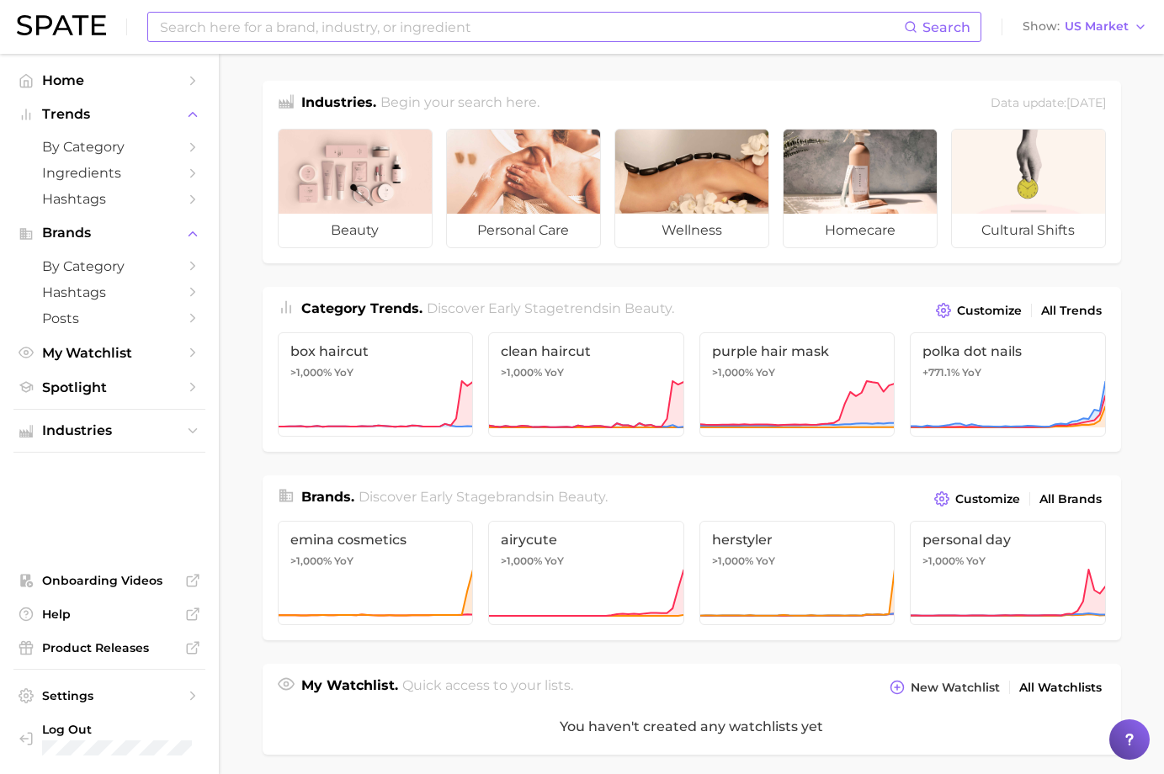
click at [720, 17] on input at bounding box center [531, 27] width 746 height 29
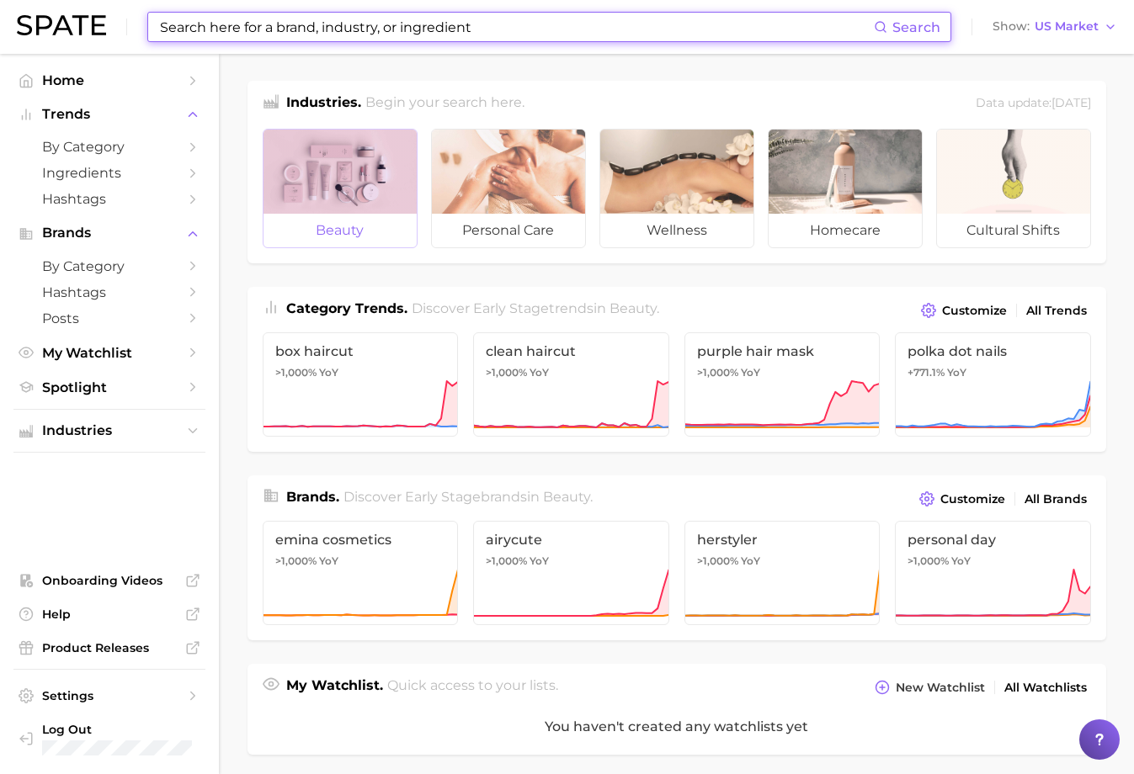
click at [310, 193] on div at bounding box center [339, 172] width 153 height 84
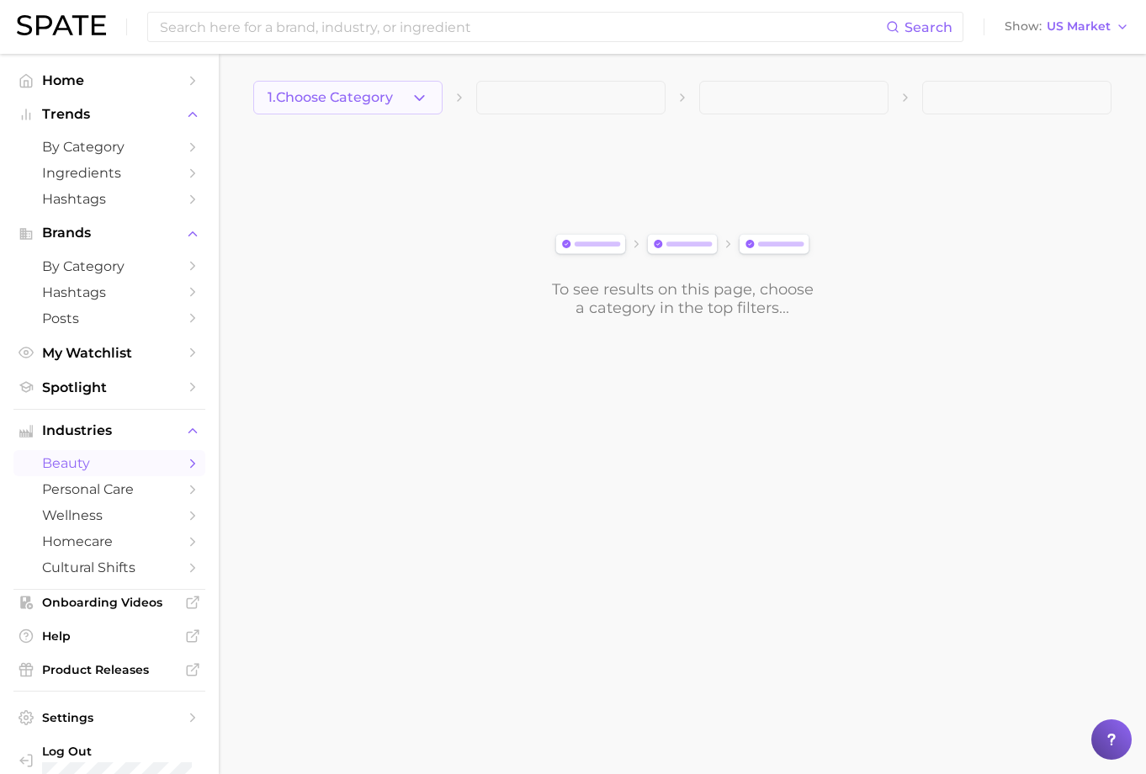
click at [330, 93] on span "1. Choose Category" at bounding box center [330, 97] width 125 height 15
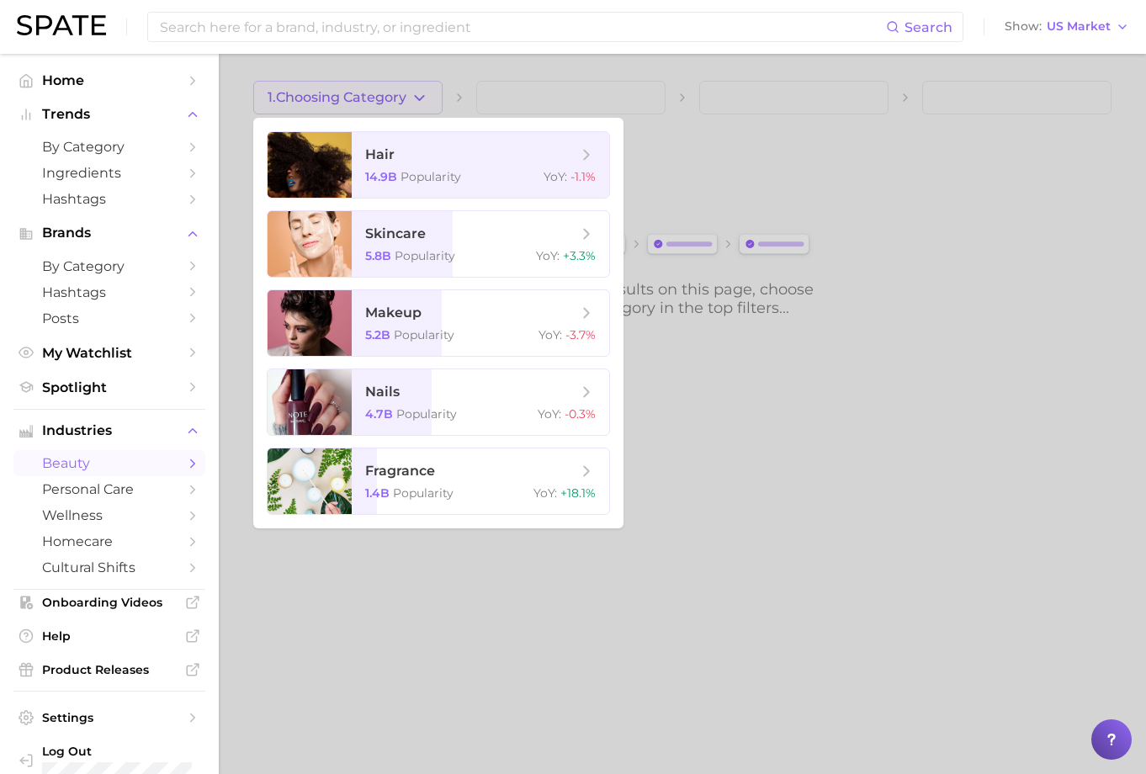
click at [795, 573] on div at bounding box center [573, 387] width 1146 height 774
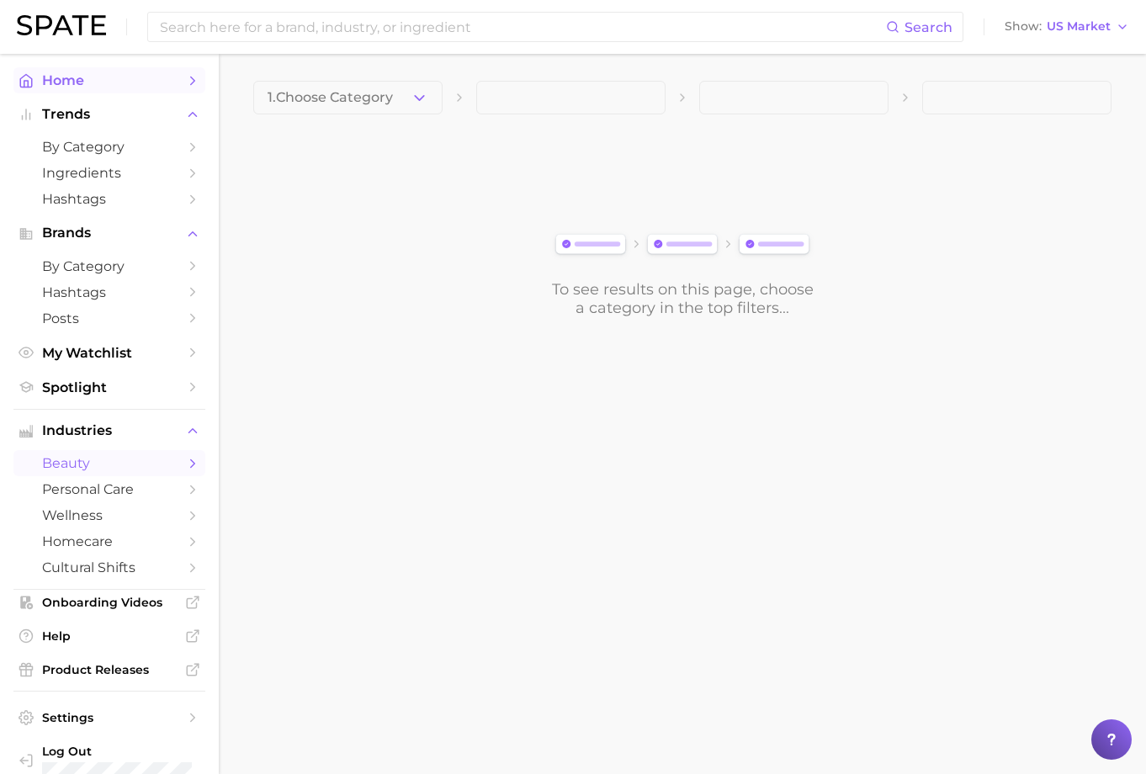
click at [44, 73] on span "Home" at bounding box center [109, 80] width 135 height 16
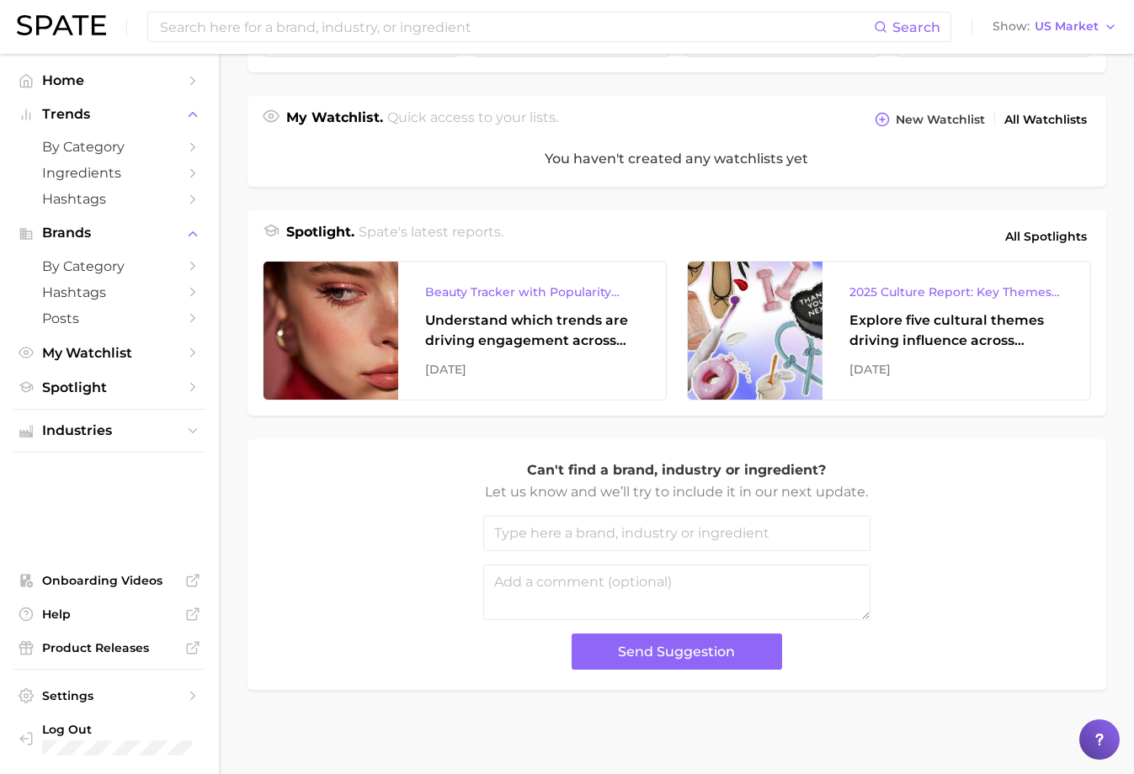
scroll to position [147, 0]
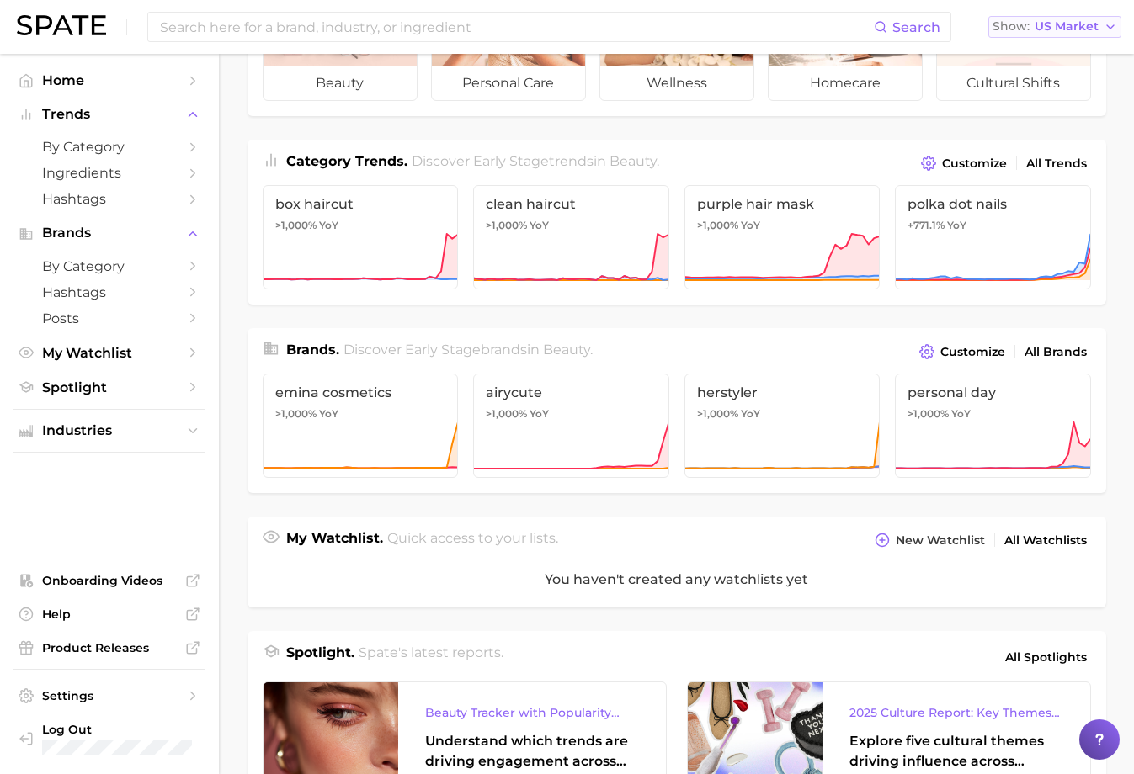
click at [1067, 29] on span "US Market" at bounding box center [1067, 26] width 64 height 9
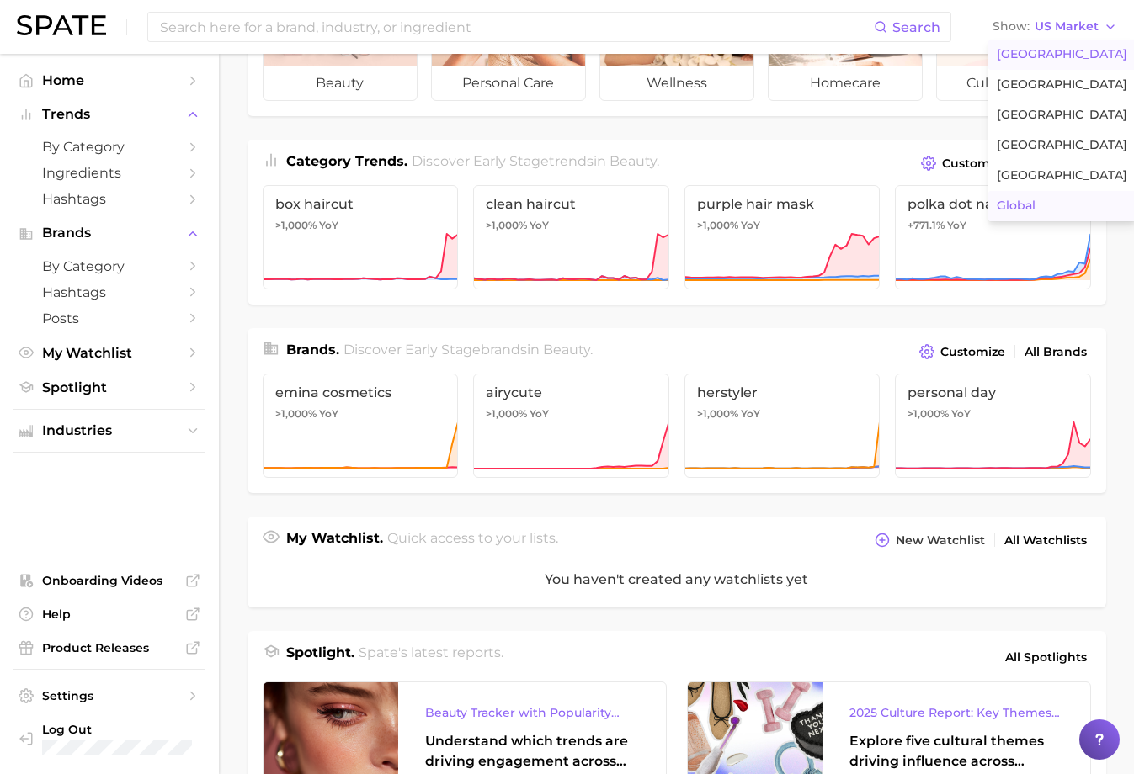
click at [1038, 197] on button "Global" at bounding box center [1061, 206] width 147 height 30
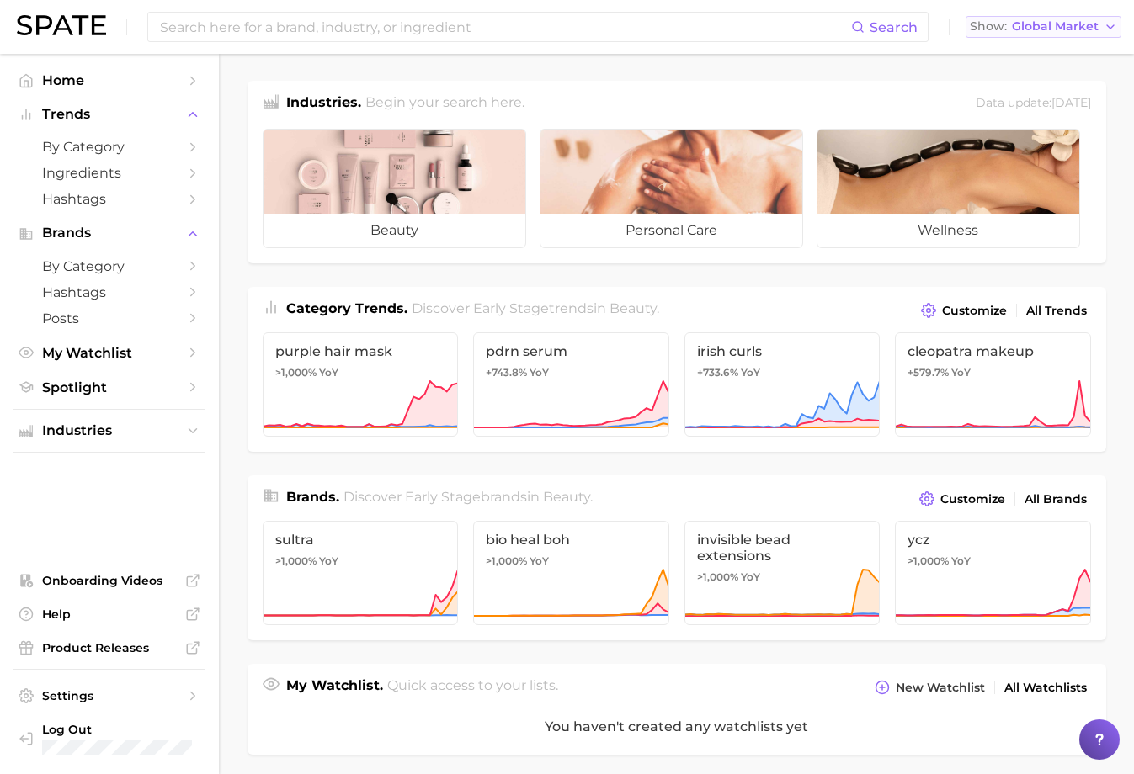
click at [1083, 34] on button "Show Global Market" at bounding box center [1044, 27] width 156 height 22
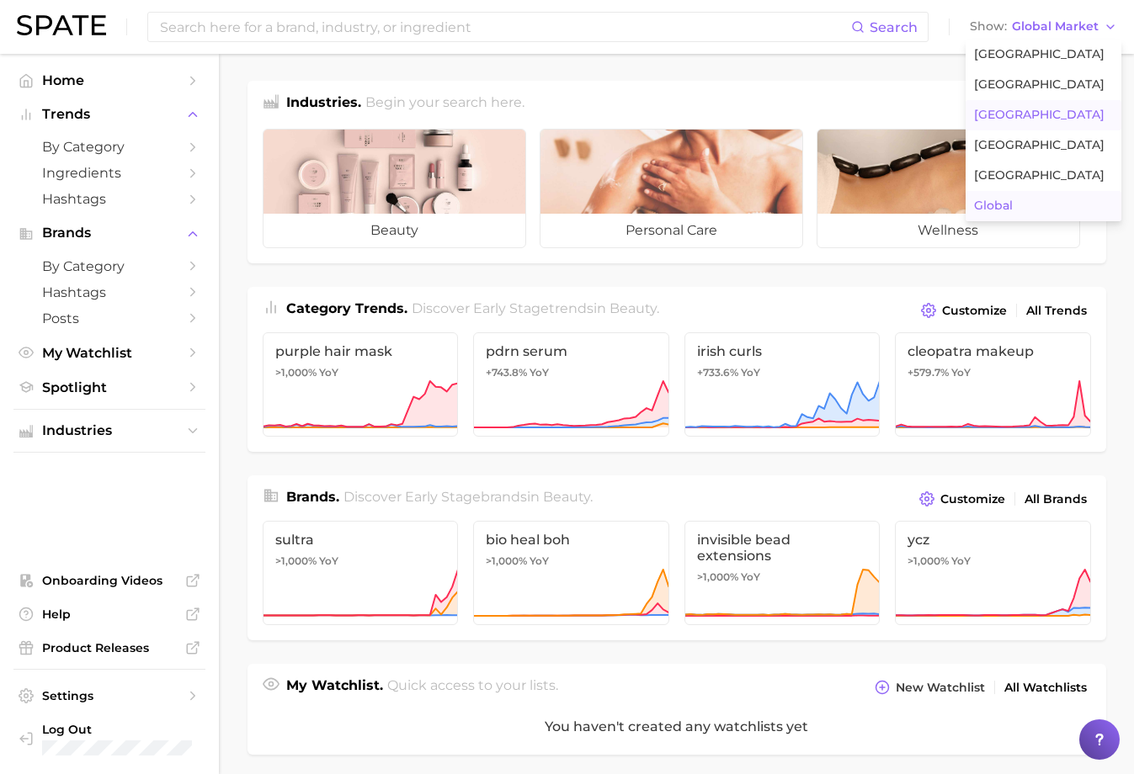
click at [1029, 111] on button "[GEOGRAPHIC_DATA]" at bounding box center [1044, 115] width 156 height 30
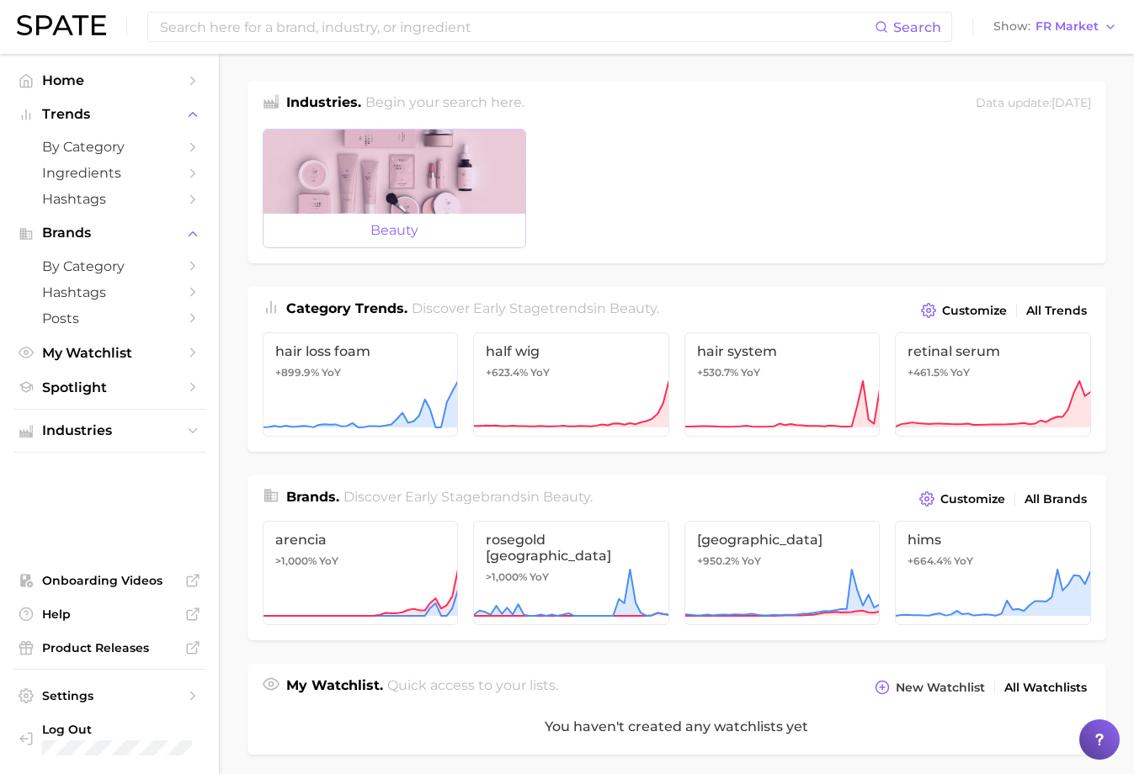
click at [385, 172] on div at bounding box center [394, 172] width 262 height 84
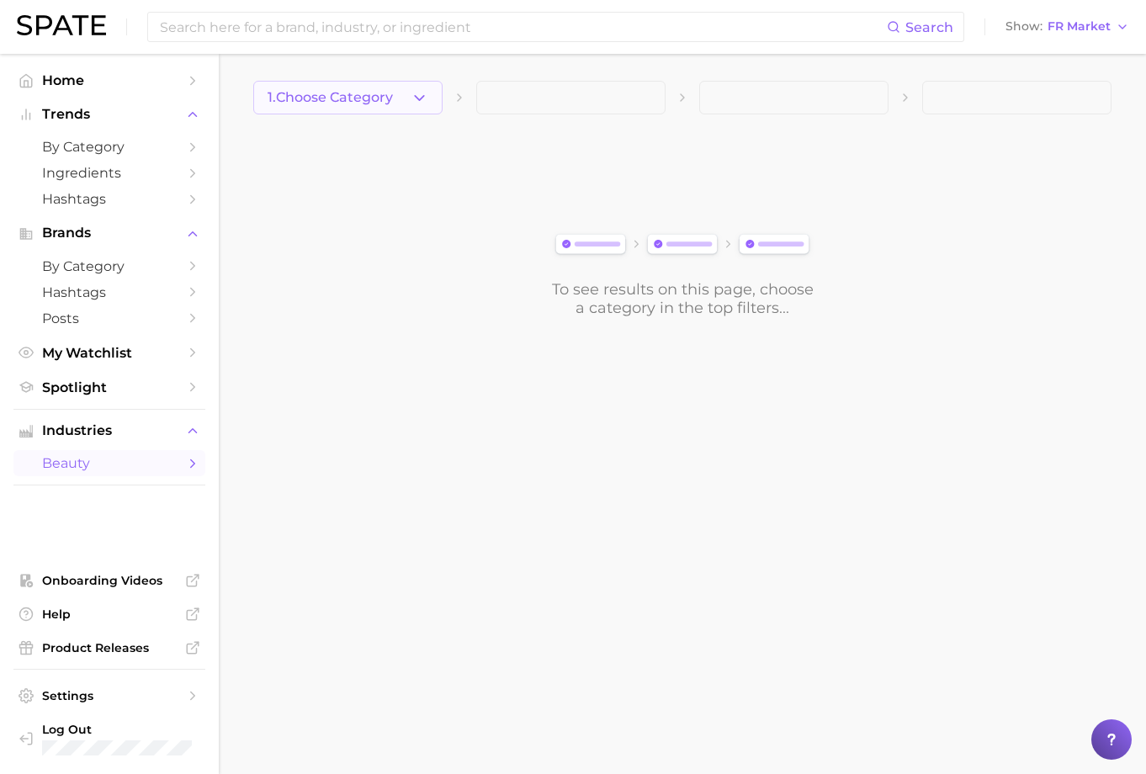
click at [393, 101] on span "1. Choose Category" at bounding box center [330, 97] width 125 height 15
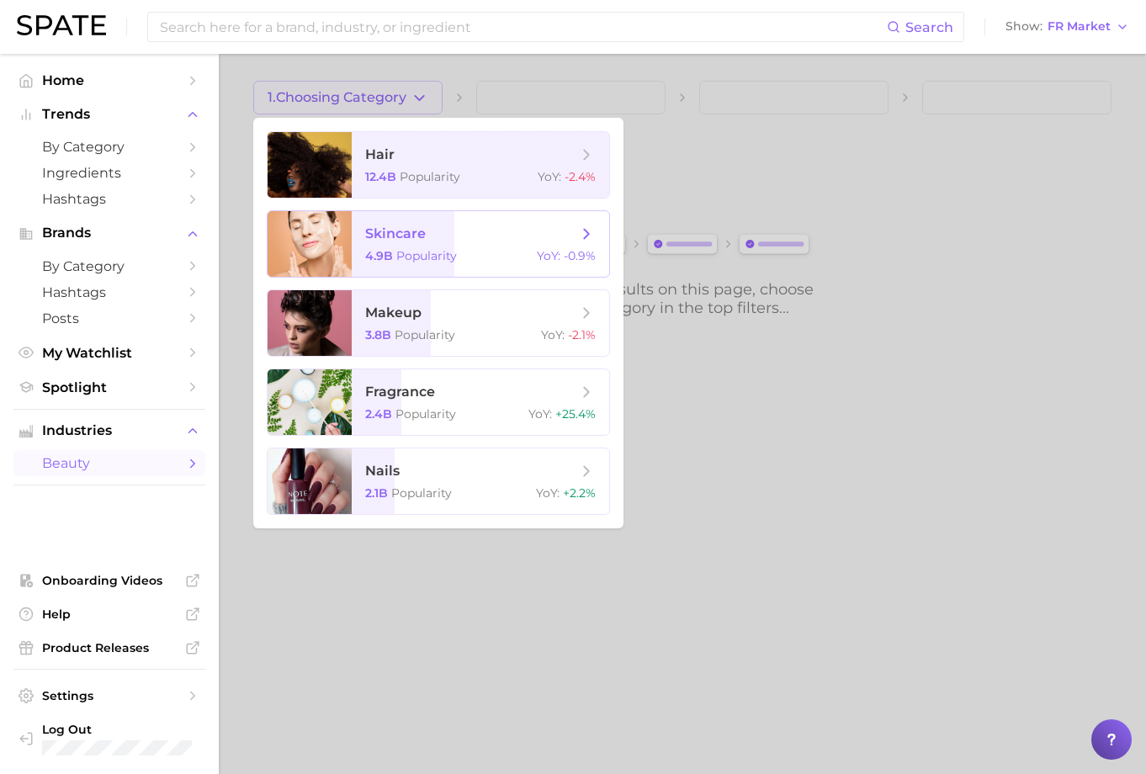
click at [489, 242] on span "skincare" at bounding box center [471, 234] width 212 height 19
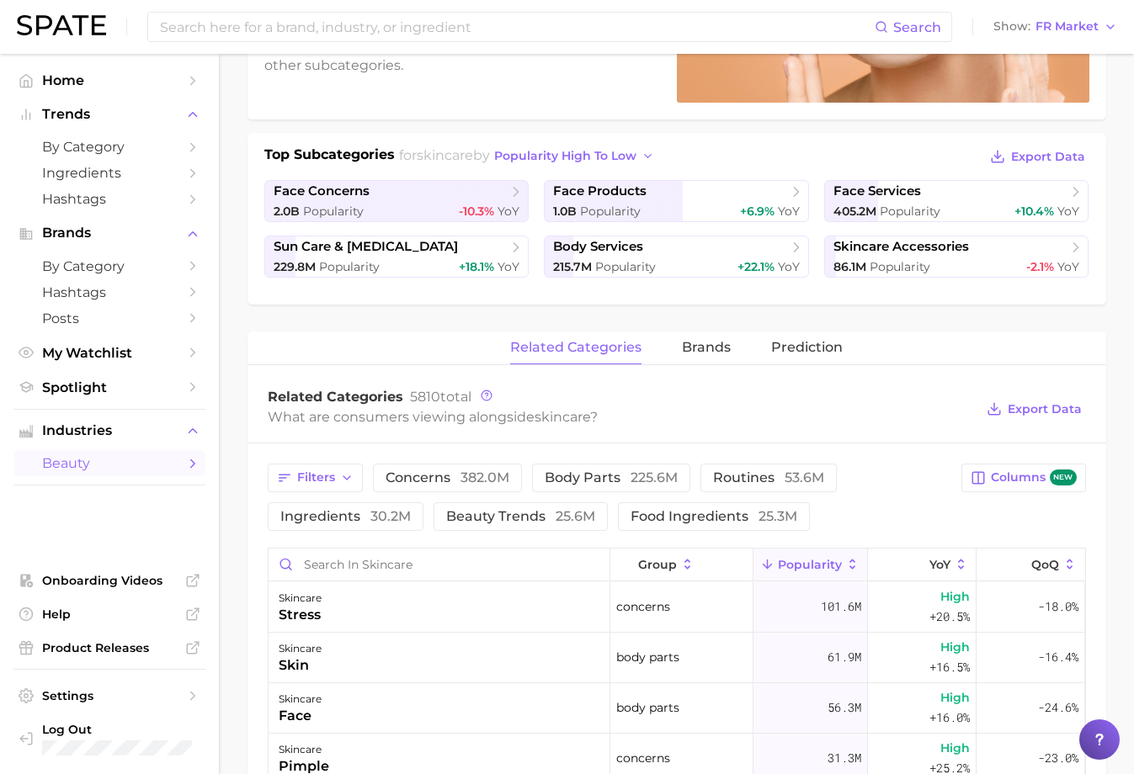
scroll to position [421, 0]
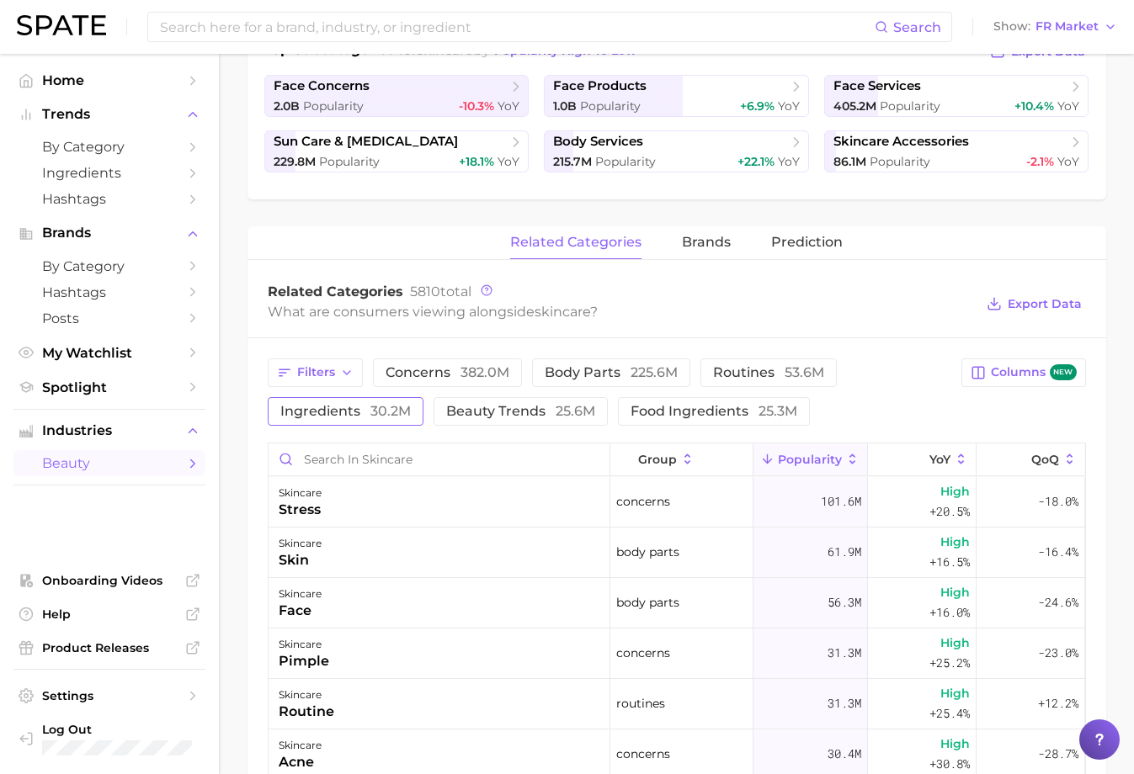
click at [336, 407] on span "ingredients 30.2m" at bounding box center [345, 411] width 130 height 13
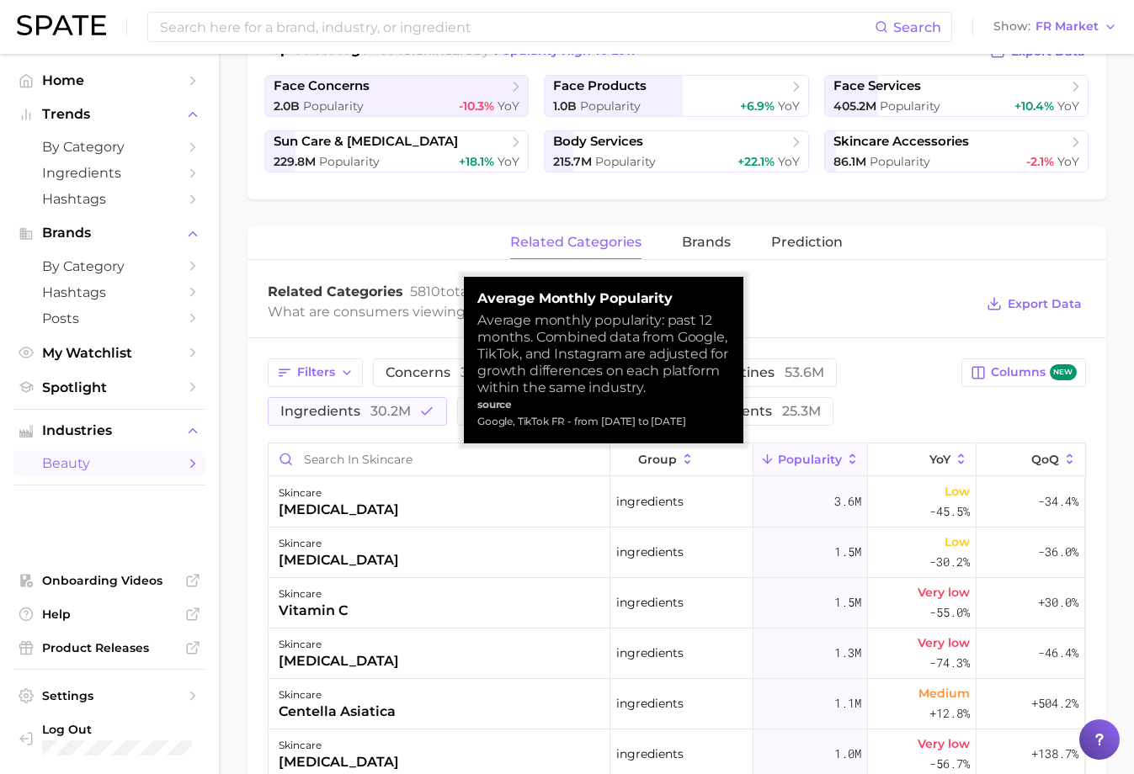
click at [845, 464] on icon at bounding box center [852, 459] width 15 height 15
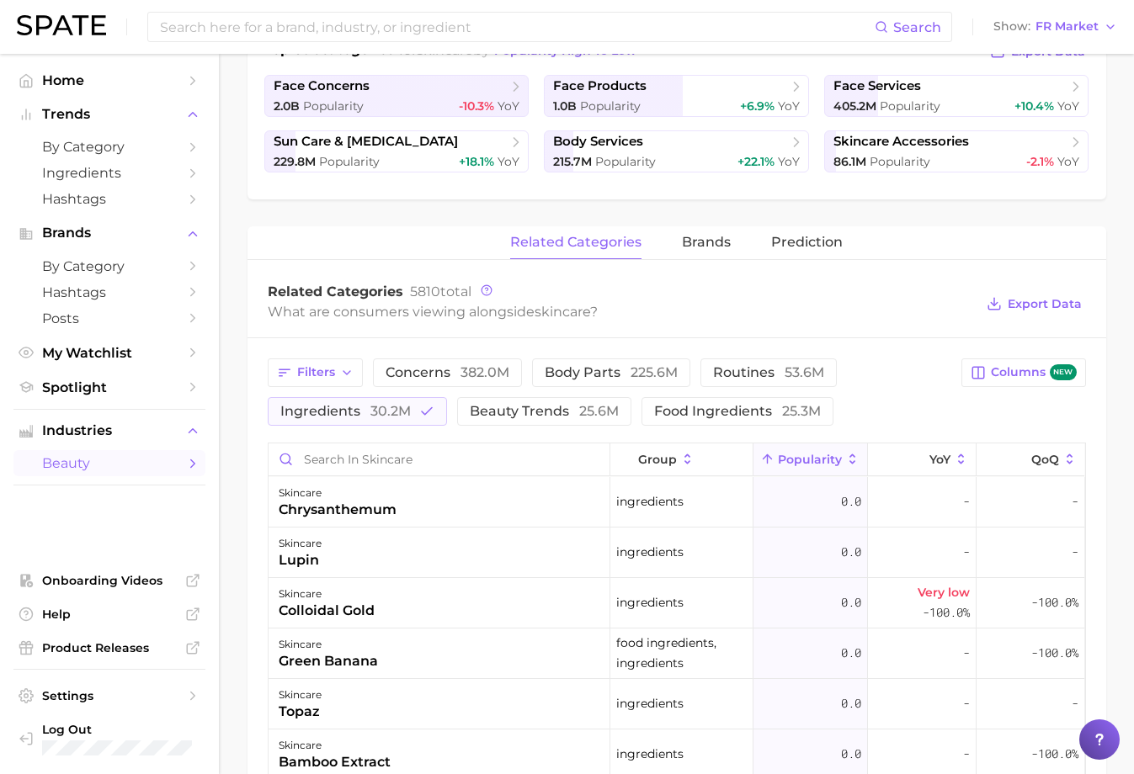
click at [845, 457] on icon at bounding box center [852, 459] width 15 height 15
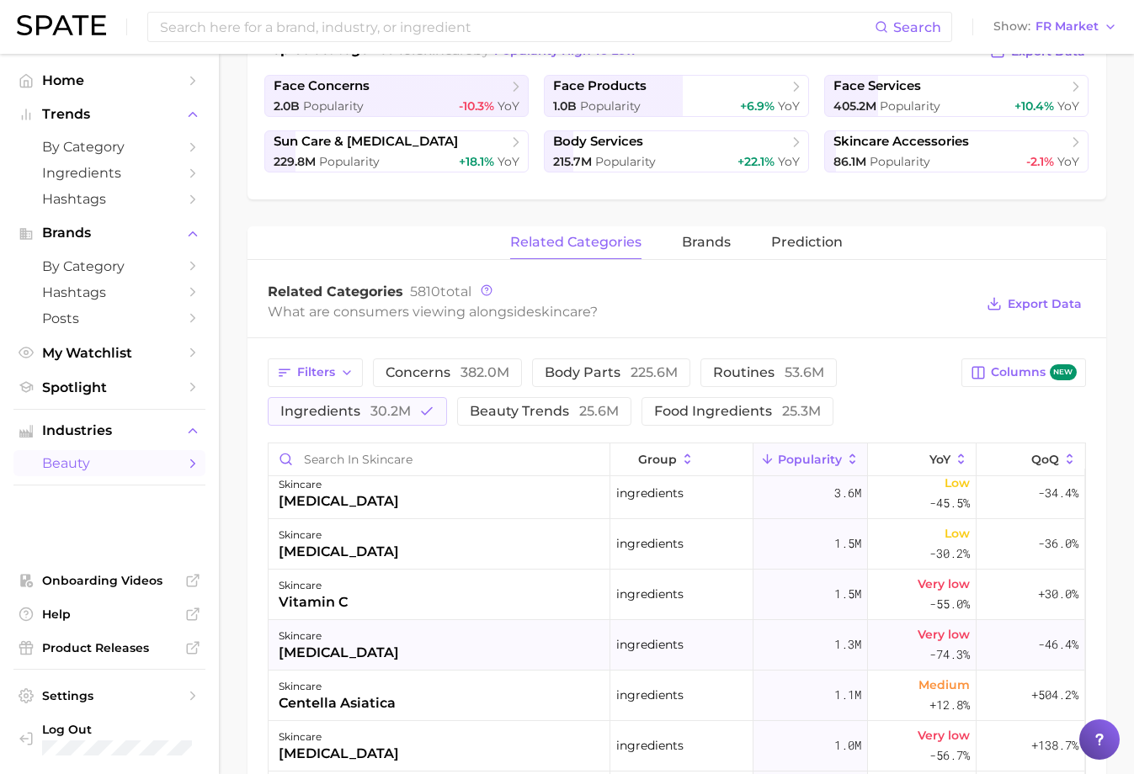
scroll to position [0, 0]
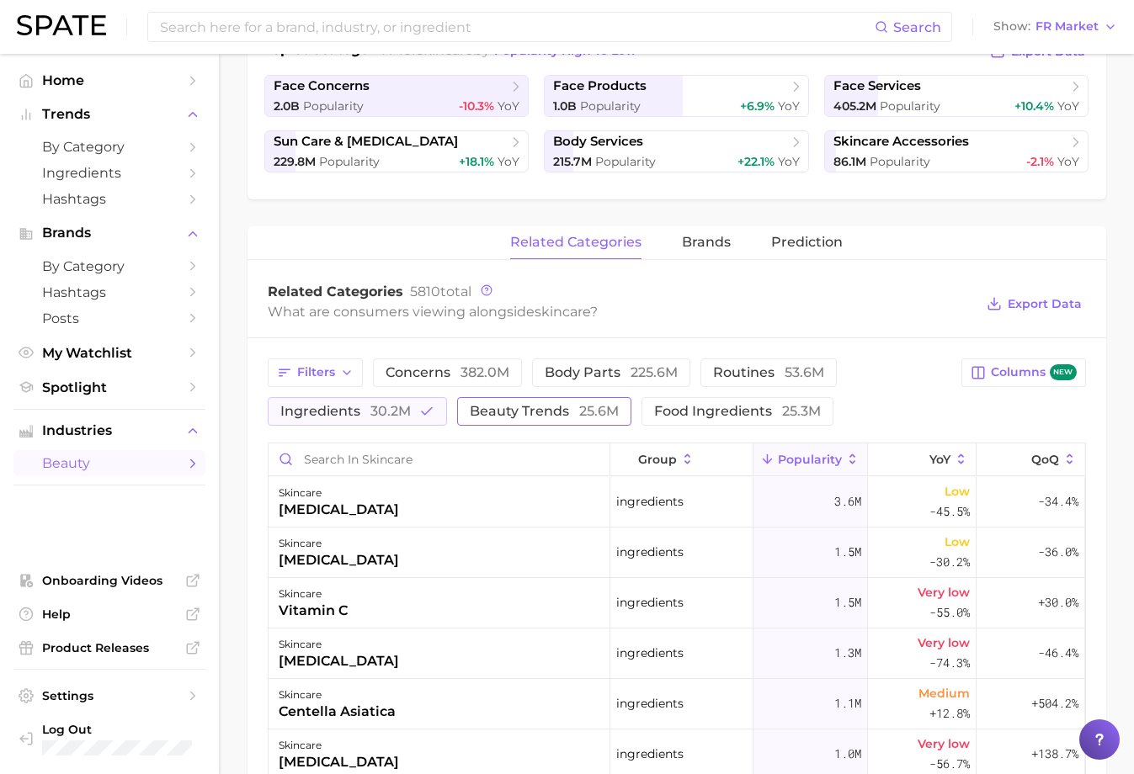
click at [563, 405] on span "beauty trends 25.6m" at bounding box center [544, 411] width 149 height 13
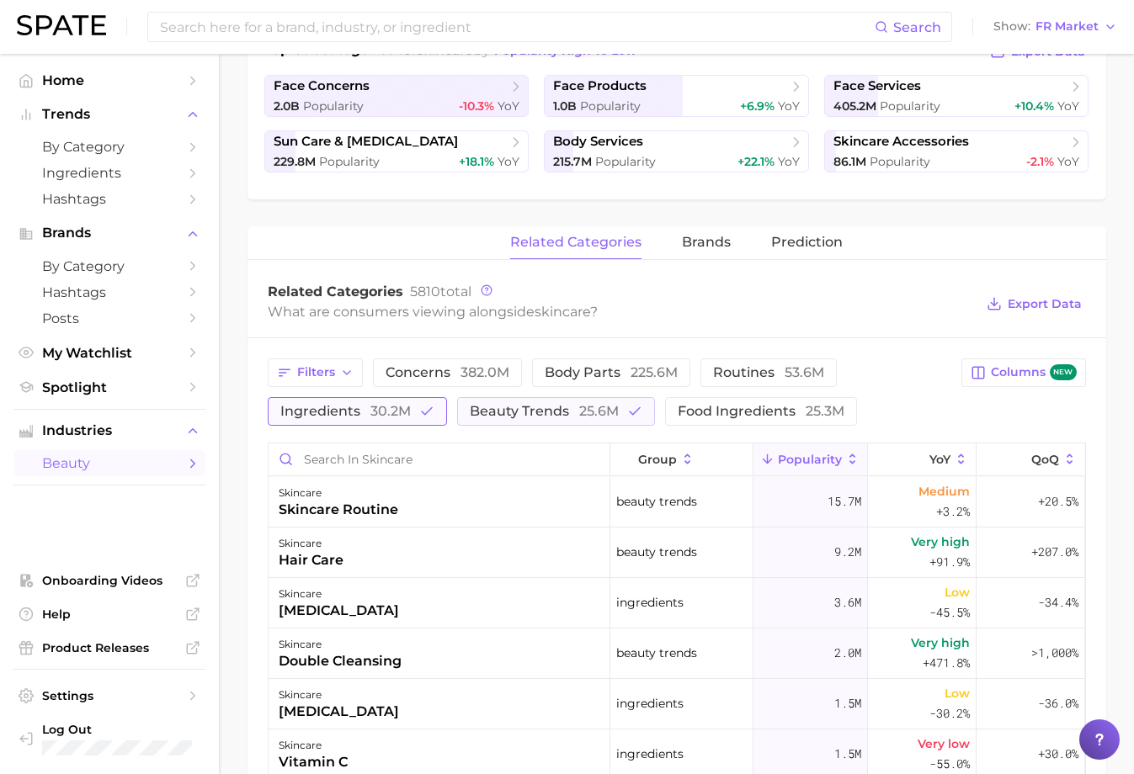
click at [363, 411] on span "ingredients 30.2m" at bounding box center [345, 411] width 130 height 13
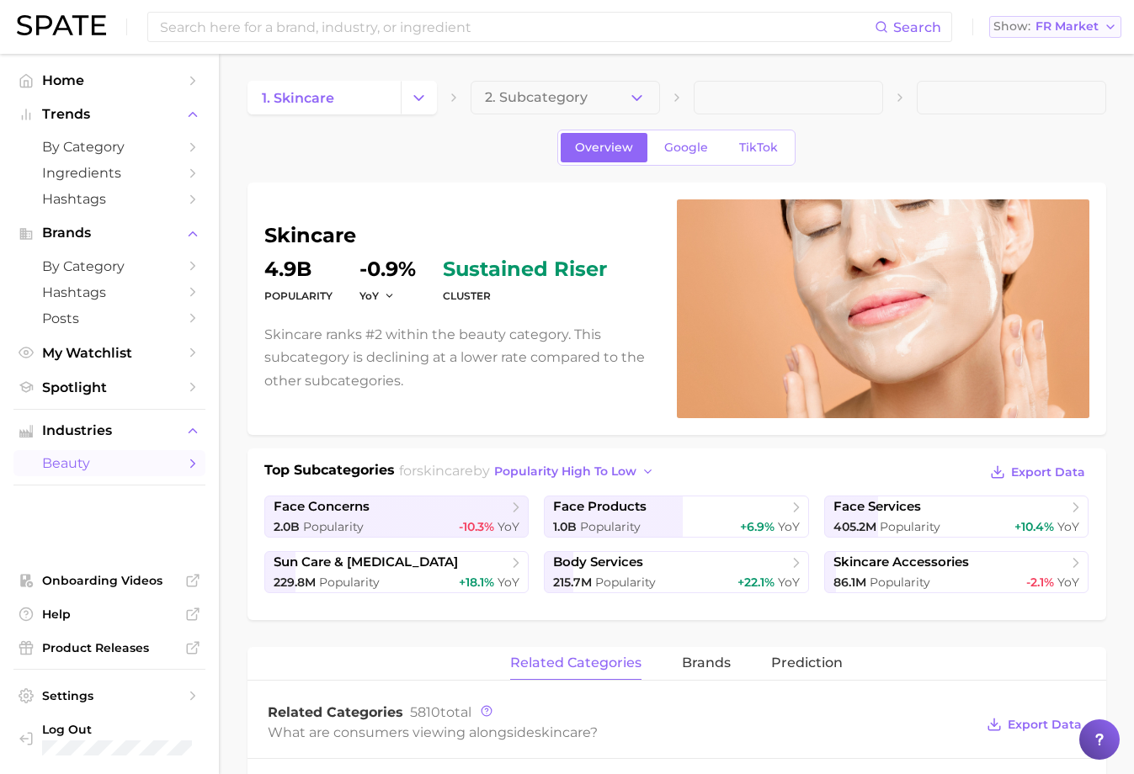
click at [1093, 22] on span "FR Market" at bounding box center [1066, 26] width 63 height 9
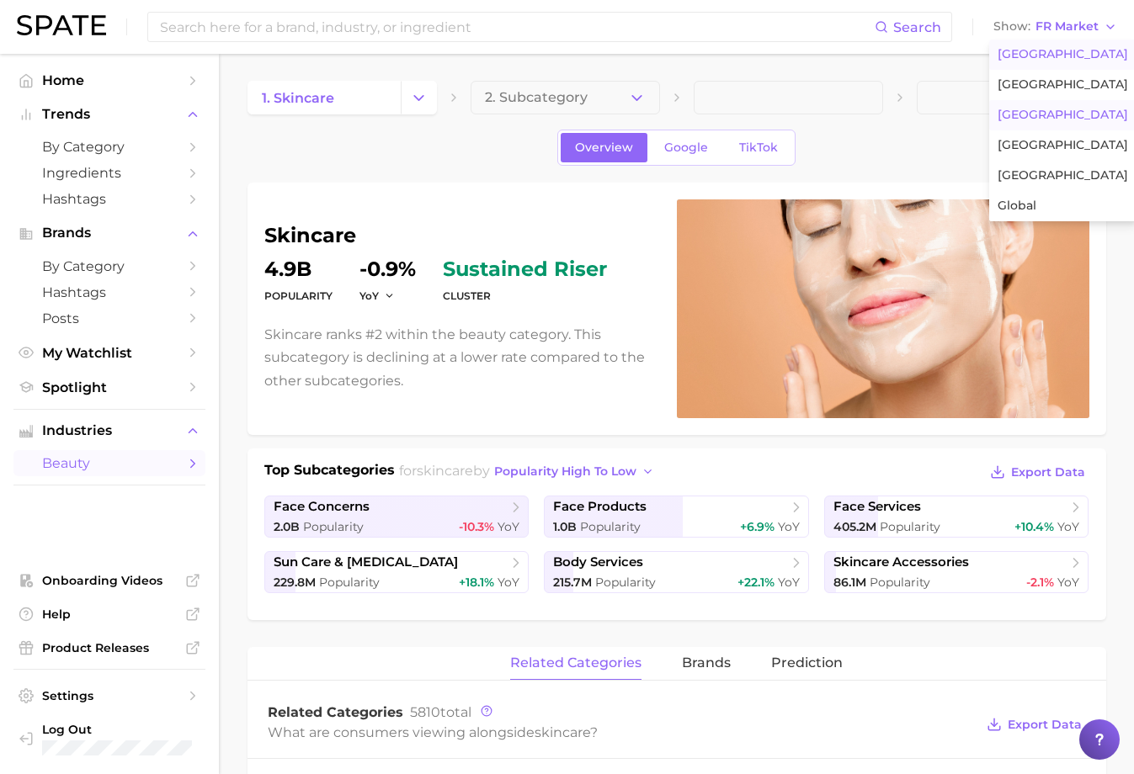
click at [1076, 61] on span "[GEOGRAPHIC_DATA]" at bounding box center [1063, 54] width 130 height 14
